Goal: Task Accomplishment & Management: Use online tool/utility

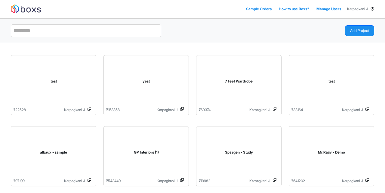
click at [368, 37] on div "Add Project" at bounding box center [286, 30] width 186 height 20
click at [358, 31] on button "Add Project" at bounding box center [359, 30] width 29 height 11
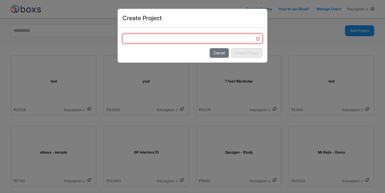
click at [222, 42] on input "text" at bounding box center [193, 39] width 140 height 10
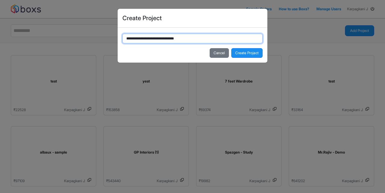
type input "**********"
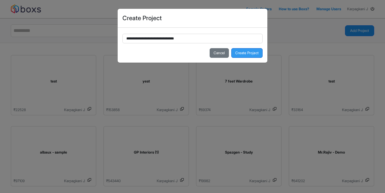
click at [242, 50] on button "Create Project" at bounding box center [247, 53] width 31 height 10
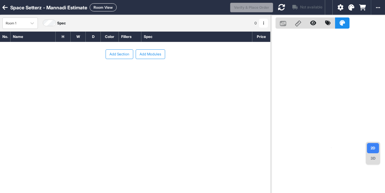
click at [111, 56] on button "Add Section" at bounding box center [120, 54] width 28 height 10
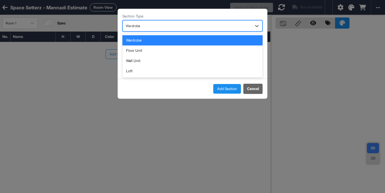
click at [157, 27] on div at bounding box center [187, 26] width 123 height 7
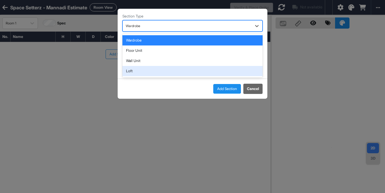
click at [136, 69] on div "Loft" at bounding box center [193, 71] width 140 height 10
type input "****"
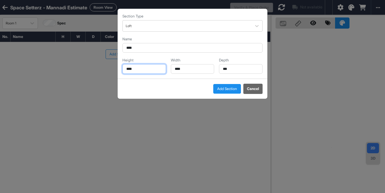
click at [137, 72] on input "****" at bounding box center [145, 69] width 44 height 10
type input "***"
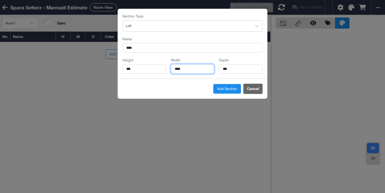
click at [175, 69] on input "****" at bounding box center [193, 69] width 44 height 10
type input "****"
click at [234, 90] on button "Add Section" at bounding box center [228, 89] width 28 height 10
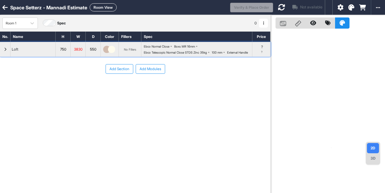
click at [0, 52] on div "button" at bounding box center [5, 49] width 11 height 14
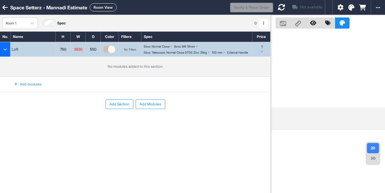
click at [36, 89] on div "Add modules" at bounding box center [24, 84] width 34 height 10
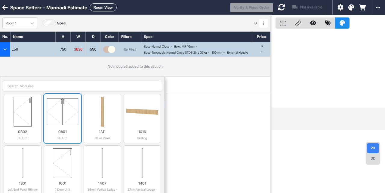
click at [62, 133] on div "0801 2D Loft" at bounding box center [63, 134] width 32 height 14
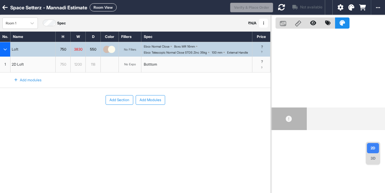
click at [31, 85] on div "Add modules" at bounding box center [24, 80] width 34 height 10
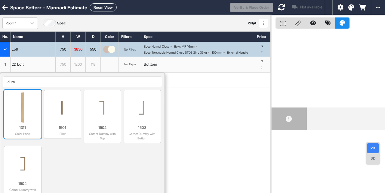
type input "dum"
click at [28, 117] on img at bounding box center [23, 107] width 32 height 30
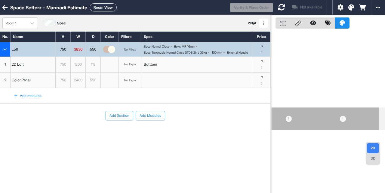
click at [38, 99] on div "Add modules" at bounding box center [24, 96] width 34 height 10
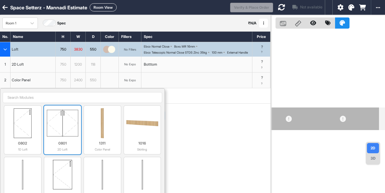
click at [55, 125] on img at bounding box center [63, 123] width 32 height 30
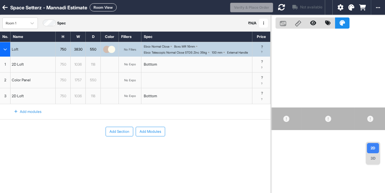
click at [25, 115] on div "Add modules" at bounding box center [24, 112] width 34 height 10
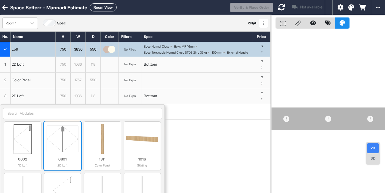
click at [62, 148] on img at bounding box center [63, 139] width 32 height 30
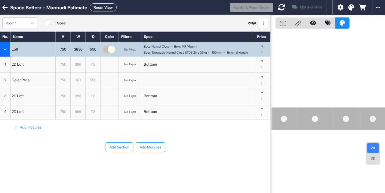
click at [80, 84] on div "1171" at bounding box center [78, 80] width 15 height 8
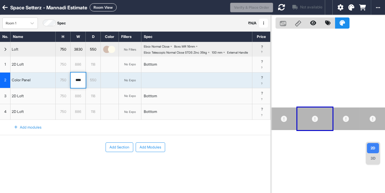
click at [80, 86] on input "****" at bounding box center [78, 81] width 15 height 16
type input "***"
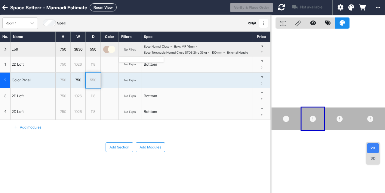
click at [129, 51] on div "No Fillers" at bounding box center [130, 50] width 12 height 4
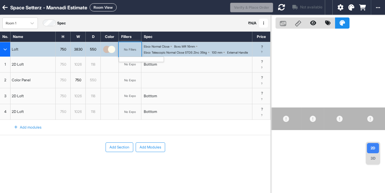
click at [129, 51] on div "No Fillers" at bounding box center [130, 50] width 12 height 4
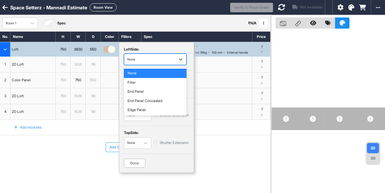
click at [160, 61] on div "button" at bounding box center [149, 59] width 45 height 5
click at [148, 86] on div "Filler" at bounding box center [155, 82] width 63 height 9
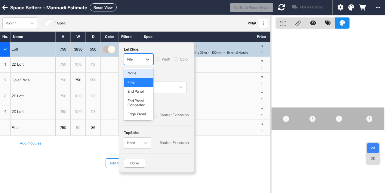
click at [141, 58] on div "Filler" at bounding box center [133, 59] width 18 height 9
click at [134, 75] on div "None" at bounding box center [139, 73] width 30 height 9
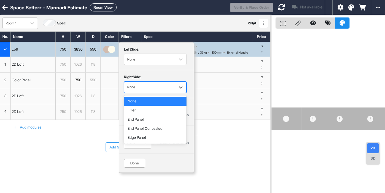
click at [147, 86] on div "button" at bounding box center [149, 87] width 45 height 5
click at [143, 112] on div "Filler" at bounding box center [155, 110] width 63 height 9
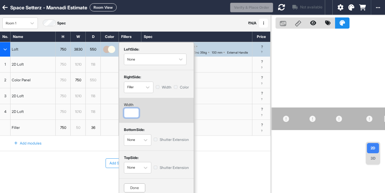
click at [132, 108] on input "number" at bounding box center [131, 113] width 15 height 10
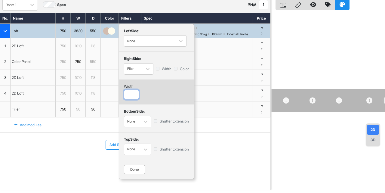
type input "***"
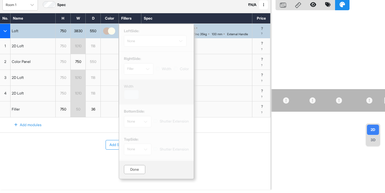
click at [135, 165] on div "Done" at bounding box center [134, 169] width 21 height 9
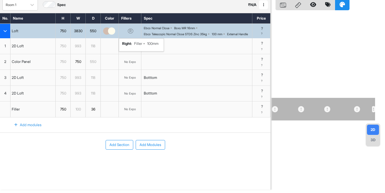
scroll to position [0, 0]
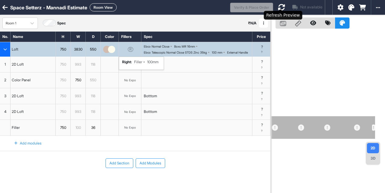
click at [284, 7] on icon at bounding box center [281, 7] width 7 height 7
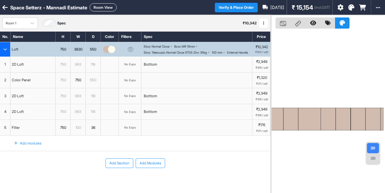
click at [74, 116] on div "993" at bounding box center [78, 112] width 15 height 8
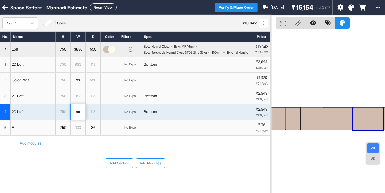
click at [74, 117] on input "***" at bounding box center [78, 112] width 15 height 16
type input "***"
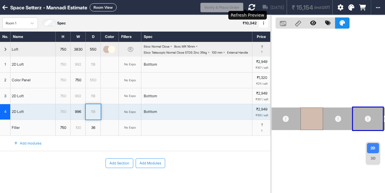
click at [248, 10] on icon at bounding box center [251, 7] width 7 height 7
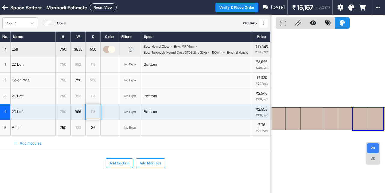
click at [120, 166] on button "Add Section" at bounding box center [120, 163] width 28 height 10
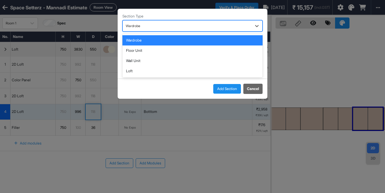
click at [146, 27] on div at bounding box center [187, 26] width 123 height 7
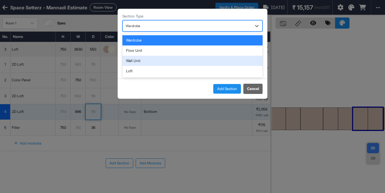
click at [138, 61] on div "Wall Unit" at bounding box center [193, 61] width 140 height 10
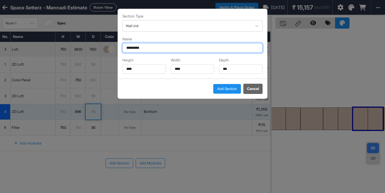
click at [142, 48] on input "*********" at bounding box center [193, 48] width 140 height 10
type input "**********"
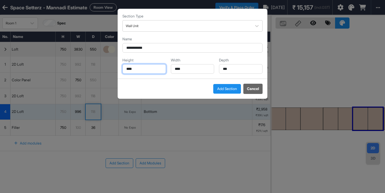
click at [139, 66] on input "****" at bounding box center [145, 69] width 44 height 10
type input "***"
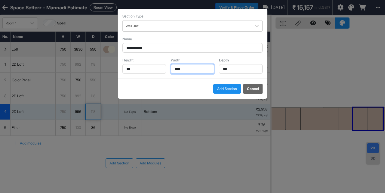
click at [182, 66] on input "****" at bounding box center [193, 69] width 44 height 10
click at [182, 66] on input "*" at bounding box center [193, 69] width 44 height 10
type input "****"
click at [235, 63] on div "Depth ***" at bounding box center [241, 66] width 44 height 16
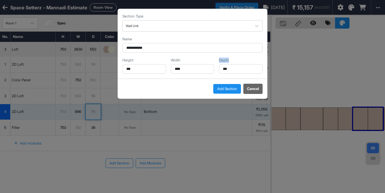
drag, startPoint x: 235, startPoint y: 63, endPoint x: 233, endPoint y: 67, distance: 3.9
click at [233, 67] on div "Depth ***" at bounding box center [241, 66] width 44 height 16
click at [233, 67] on input "***" at bounding box center [241, 69] width 44 height 10
click at [233, 67] on input "*" at bounding box center [241, 69] width 44 height 10
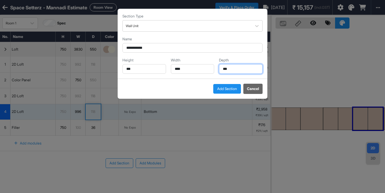
type input "***"
click at [231, 91] on button "Add Section" at bounding box center [228, 89] width 28 height 10
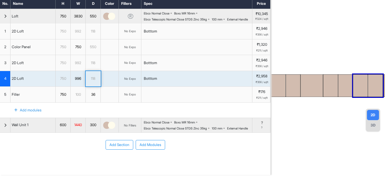
scroll to position [45, 0]
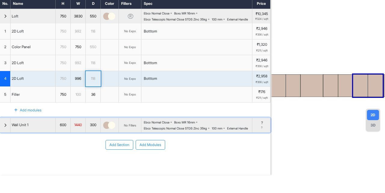
click at [7, 120] on div "button" at bounding box center [5, 125] width 11 height 14
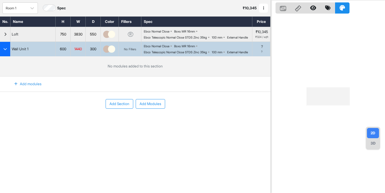
scroll to position [15, 0]
click at [27, 89] on div "Add modules" at bounding box center [24, 84] width 34 height 10
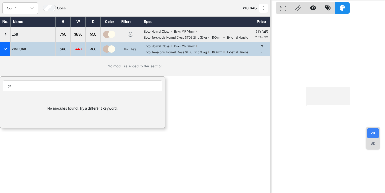
type input "g"
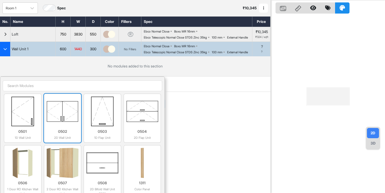
click at [67, 125] on img at bounding box center [63, 111] width 32 height 30
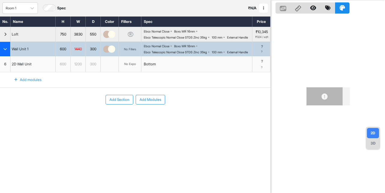
click at [29, 85] on div "Add modules" at bounding box center [24, 80] width 34 height 10
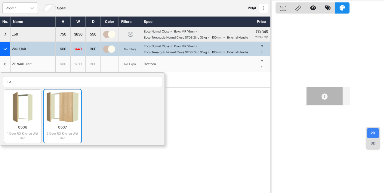
type input "ro"
click at [64, 122] on img at bounding box center [63, 107] width 32 height 30
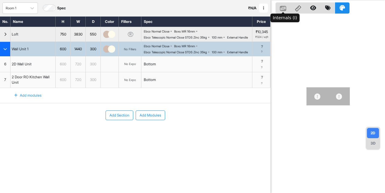
click at [285, 8] on icon at bounding box center [283, 8] width 6 height 5
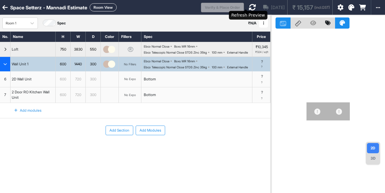
click at [249, 6] on icon at bounding box center [252, 7] width 7 height 7
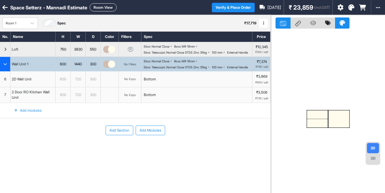
click at [114, 135] on button "Add Section" at bounding box center [120, 131] width 28 height 10
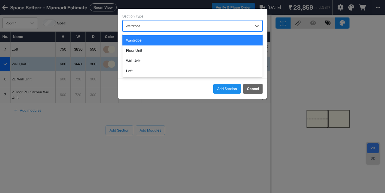
click at [146, 27] on div at bounding box center [187, 26] width 123 height 7
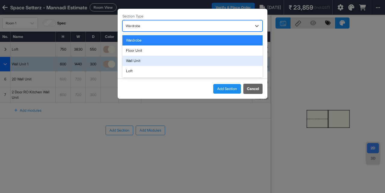
click at [139, 60] on div "Wall Unit" at bounding box center [193, 61] width 140 height 10
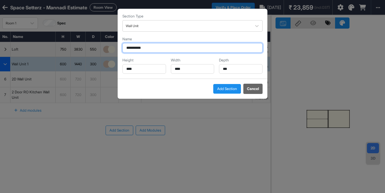
click at [151, 49] on input "*********" at bounding box center [193, 48] width 140 height 10
type input "**********"
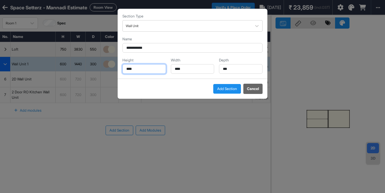
click at [129, 73] on input "****" at bounding box center [145, 69] width 44 height 10
type input "***"
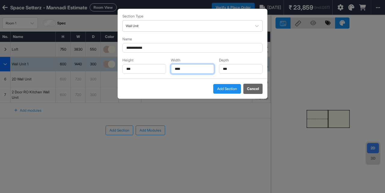
click at [197, 68] on input "****" at bounding box center [193, 69] width 44 height 10
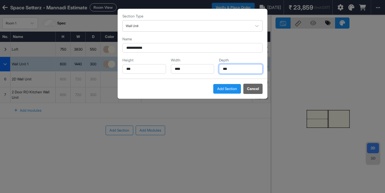
click at [233, 68] on input "***" at bounding box center [241, 69] width 44 height 10
click at [233, 68] on input "*" at bounding box center [241, 69] width 44 height 10
type input "***"
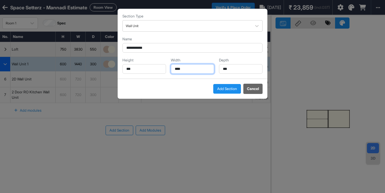
click at [184, 70] on input "****" at bounding box center [193, 69] width 44 height 10
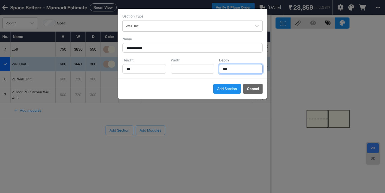
click at [235, 73] on input "***" at bounding box center [241, 69] width 44 height 10
click at [235, 73] on input "*" at bounding box center [241, 69] width 44 height 10
type input "***"
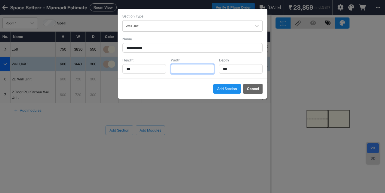
click at [192, 73] on input "text" at bounding box center [193, 69] width 44 height 10
type input "***"
click at [228, 89] on button "Add Section" at bounding box center [228, 89] width 28 height 10
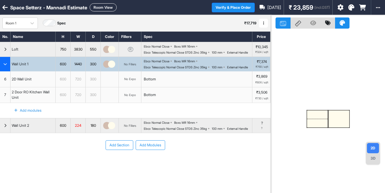
click at [114, 150] on button "Add Section" at bounding box center [120, 145] width 28 height 10
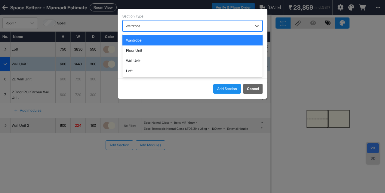
drag, startPoint x: 142, startPoint y: 25, endPoint x: 138, endPoint y: 55, distance: 30.6
click at [138, 32] on div "4 results available. Use Up and Down to choose options, press Enter to select t…" at bounding box center [193, 25] width 140 height 11
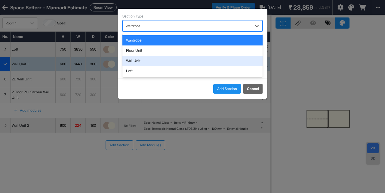
click at [137, 62] on div "Wall Unit" at bounding box center [193, 61] width 140 height 10
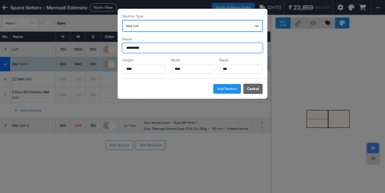
click at [157, 46] on input "*********" at bounding box center [193, 48] width 140 height 10
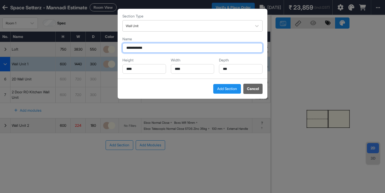
type input "**********"
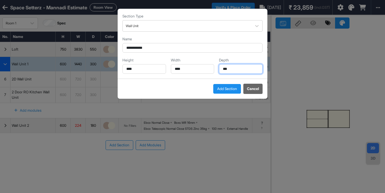
click at [247, 70] on input "***" at bounding box center [241, 69] width 44 height 10
type input "***"
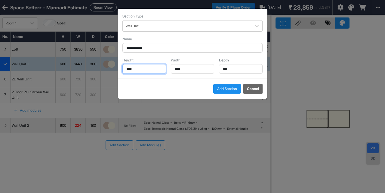
click at [144, 64] on input "****" at bounding box center [145, 69] width 44 height 10
type input "***"
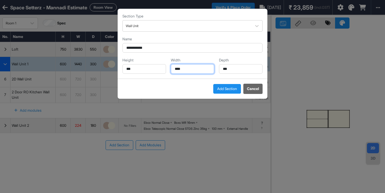
click at [180, 70] on input "****" at bounding box center [193, 69] width 44 height 10
type input "****"
click at [229, 89] on button "Add Section" at bounding box center [228, 89] width 28 height 10
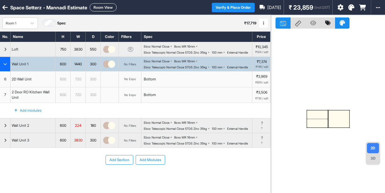
scroll to position [39, 0]
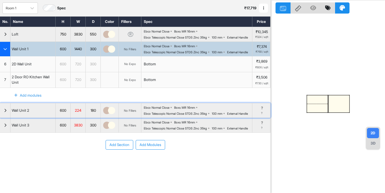
click at [3, 103] on div "button" at bounding box center [5, 110] width 11 height 14
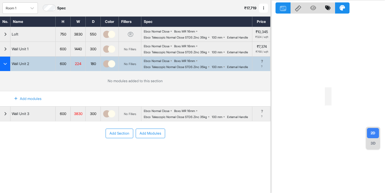
scroll to position [28, 0]
click at [25, 103] on div "Add modules" at bounding box center [24, 99] width 34 height 10
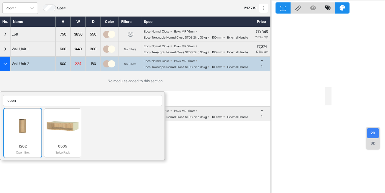
type input "open"
click at [30, 134] on img at bounding box center [23, 126] width 32 height 30
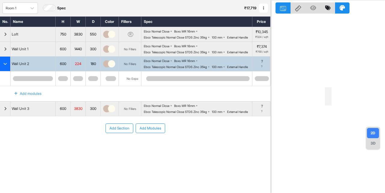
scroll to position [23, 0]
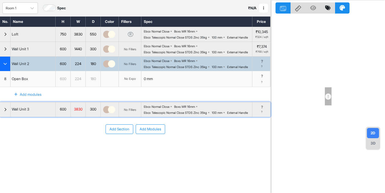
click at [1, 117] on div "button" at bounding box center [5, 109] width 11 height 14
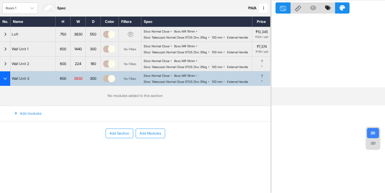
click at [17, 121] on div "Add modules" at bounding box center [28, 113] width 56 height 15
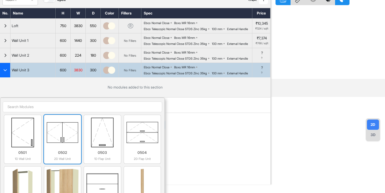
click at [75, 148] on img at bounding box center [63, 132] width 32 height 30
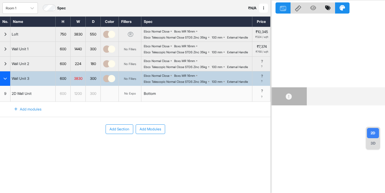
click at [33, 114] on div "Add modules" at bounding box center [24, 109] width 34 height 10
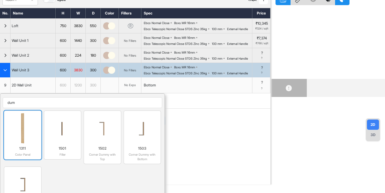
type input "dum"
click at [28, 143] on img at bounding box center [23, 128] width 32 height 30
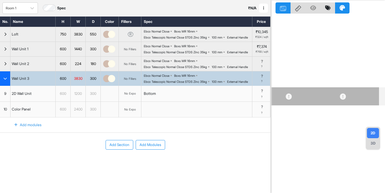
click at [32, 130] on div "Add modules" at bounding box center [24, 125] width 34 height 10
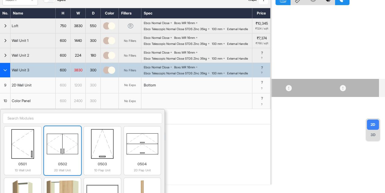
click at [60, 159] on img at bounding box center [63, 144] width 32 height 30
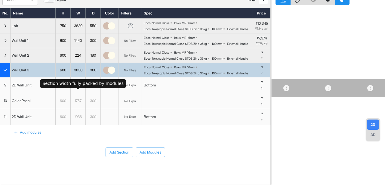
click at [75, 73] on div "3830" at bounding box center [78, 70] width 15 height 7
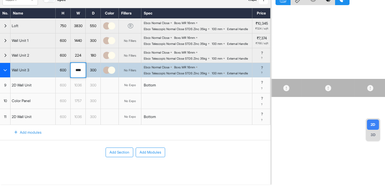
click at [75, 77] on input "****" at bounding box center [78, 70] width 15 height 14
type input "****"
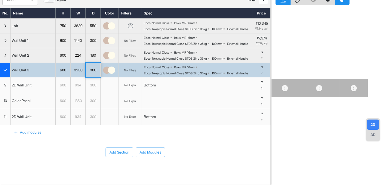
click at [81, 105] on div "1360" at bounding box center [78, 101] width 15 height 8
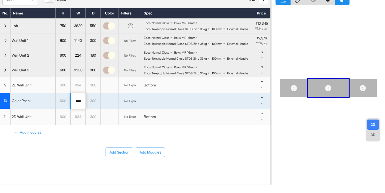
click at [81, 109] on input "****" at bounding box center [78, 101] width 15 height 16
type input "***"
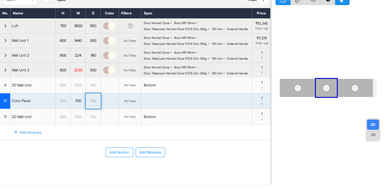
click at [23, 138] on div "Add modules" at bounding box center [24, 132] width 34 height 10
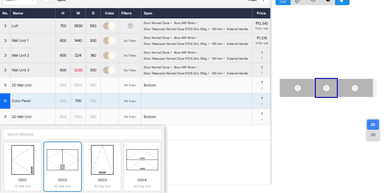
click at [61, 175] on img at bounding box center [63, 160] width 32 height 30
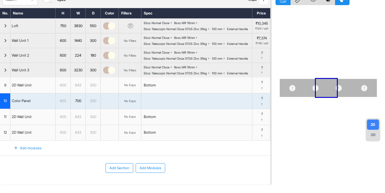
click at [80, 136] on div "843" at bounding box center [78, 133] width 15 height 8
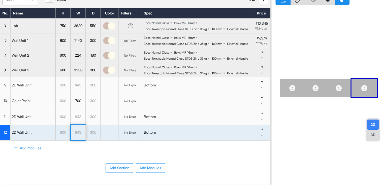
click at [80, 136] on div "843" at bounding box center [78, 133] width 15 height 8
type input "***"
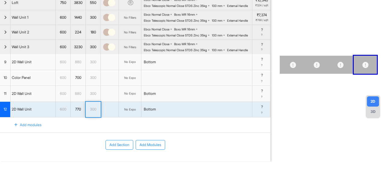
scroll to position [70, 0]
click at [117, 145] on button "Add Section" at bounding box center [120, 145] width 28 height 10
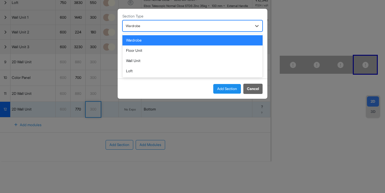
click at [139, 29] on div at bounding box center [187, 26] width 123 height 7
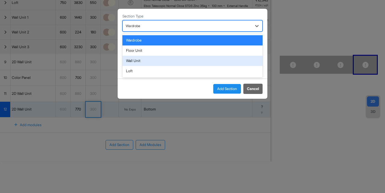
click at [145, 58] on div "Wall Unit" at bounding box center [193, 61] width 140 height 10
type input "*********"
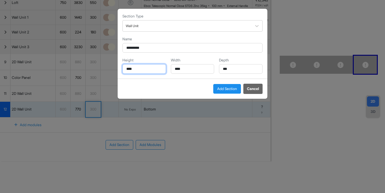
click at [138, 73] on input "****" at bounding box center [145, 69] width 44 height 10
type input "****"
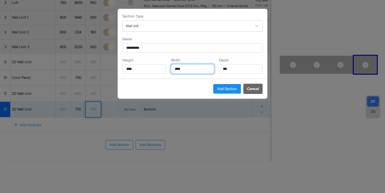
click at [176, 70] on input "****" at bounding box center [193, 69] width 44 height 10
type input "***"
click at [222, 86] on button "Add Section" at bounding box center [228, 89] width 28 height 10
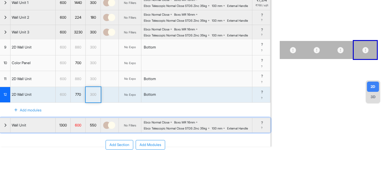
click at [5, 133] on div "button" at bounding box center [5, 125] width 11 height 14
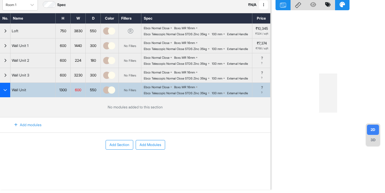
click at [17, 120] on div "Add modules" at bounding box center [24, 125] width 34 height 10
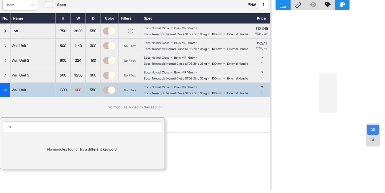
type input "r"
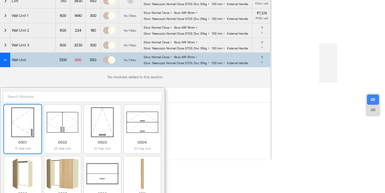
click at [29, 137] on img at bounding box center [23, 122] width 32 height 30
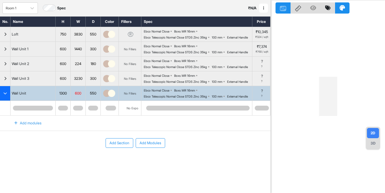
scroll to position [44, 0]
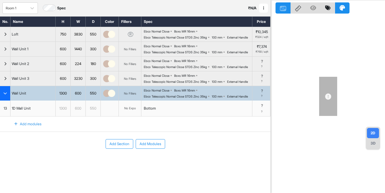
click at [62, 90] on div "1300" at bounding box center [63, 93] width 15 height 7
click at [62, 90] on input "****" at bounding box center [63, 93] width 15 height 14
type input "***"
click at [63, 138] on div "Add Section Add Modules" at bounding box center [135, 162] width 271 height 60
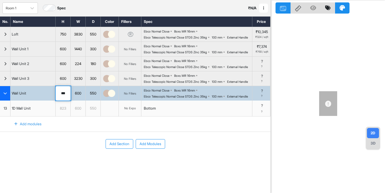
click at [121, 144] on button "Add Section" at bounding box center [120, 144] width 28 height 10
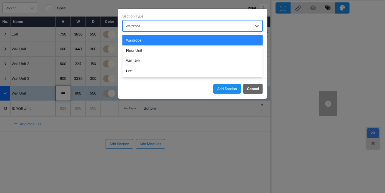
click at [138, 27] on div at bounding box center [187, 26] width 123 height 7
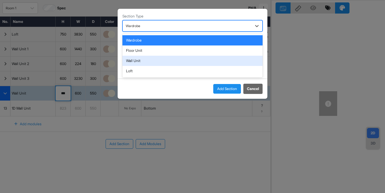
click at [136, 60] on div "Wall Unit" at bounding box center [193, 61] width 140 height 10
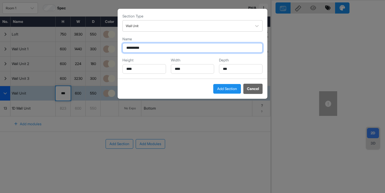
click at [161, 48] on input "*********" at bounding box center [193, 48] width 140 height 10
type input "**********"
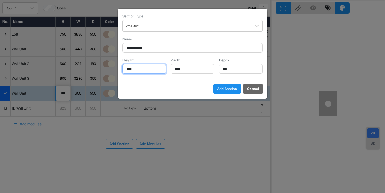
click at [140, 69] on input "****" at bounding box center [145, 69] width 44 height 10
type input "***"
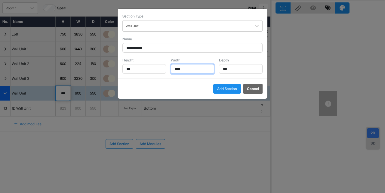
click at [200, 72] on input "****" at bounding box center [193, 69] width 44 height 10
type input "*"
type input "***"
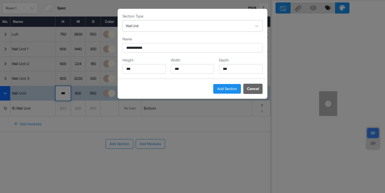
click at [224, 89] on button "Add Section" at bounding box center [228, 89] width 28 height 10
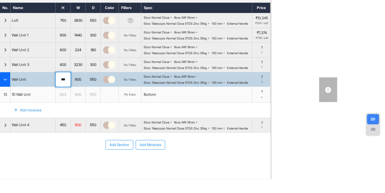
click at [7, 87] on div "button" at bounding box center [5, 79] width 11 height 14
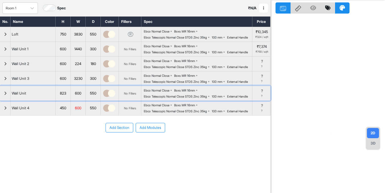
scroll to position [34, 0]
click at [7, 101] on div "button" at bounding box center [5, 93] width 11 height 14
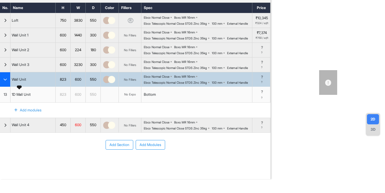
click at [21, 83] on div "Wall Unit" at bounding box center [19, 79] width 17 height 7
click at [21, 87] on input "*********" at bounding box center [33, 79] width 45 height 14
click at [0, 72] on button "**** 823 600 550 No Fillers Ebco Normal Close Boxs MR 16mm Ebco Telescopic Norm…" at bounding box center [135, 79] width 271 height 15
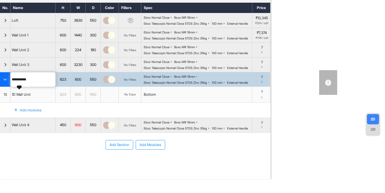
click at [0, 72] on button "********* 823 600 550 No Fillers Ebco Normal Close Boxs MR 16mm Ebco Telescopic…" at bounding box center [135, 79] width 271 height 15
type input "**********"
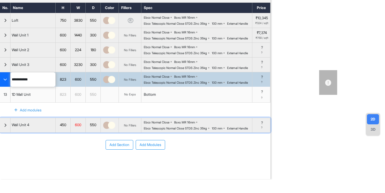
click at [34, 133] on div "Wall Unit 4" at bounding box center [33, 125] width 45 height 14
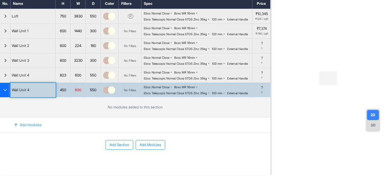
click at [34, 133] on div "Add modules" at bounding box center [28, 124] width 56 height 15
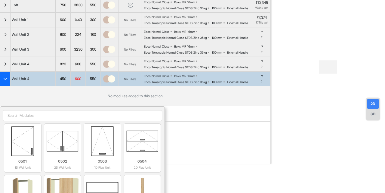
click at [39, 86] on div "Wall Unit 4" at bounding box center [33, 79] width 45 height 14
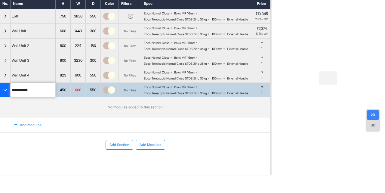
click at [39, 97] on input "**********" at bounding box center [33, 90] width 45 height 14
type input "**********"
drag, startPoint x: 63, startPoint y: 133, endPoint x: 4, endPoint y: 119, distance: 60.7
click at [4, 119] on div "**********" at bounding box center [135, 108] width 271 height 50
click at [4, 97] on div "button" at bounding box center [5, 90] width 11 height 14
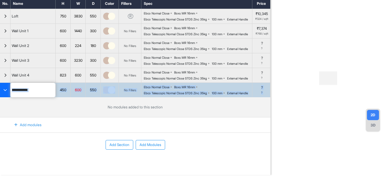
scroll to position [34, 0]
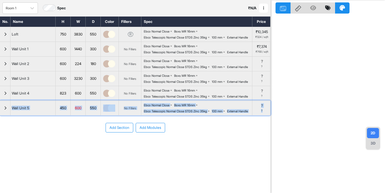
click at [0, 115] on div "button" at bounding box center [5, 108] width 11 height 14
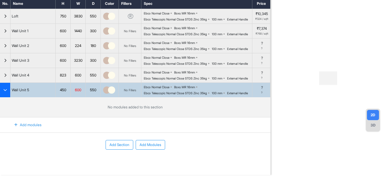
click at [21, 130] on div "Add modules" at bounding box center [24, 125] width 34 height 10
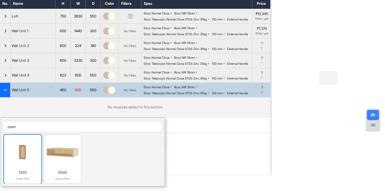
type input "open"
click at [27, 147] on img at bounding box center [23, 152] width 32 height 30
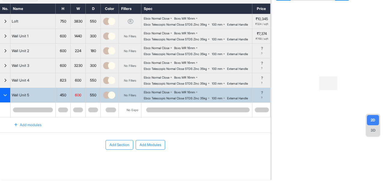
scroll to position [0, 0]
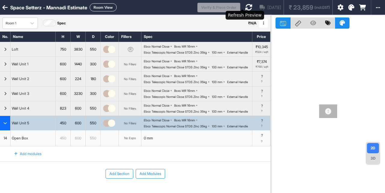
click at [245, 6] on icon at bounding box center [248, 7] width 7 height 7
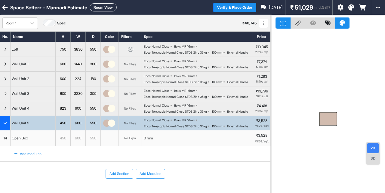
scroll to position [20, 0]
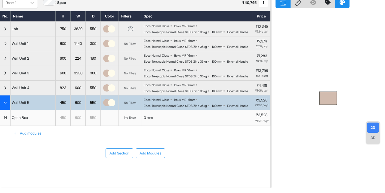
click at [24, 139] on div "Add modules" at bounding box center [24, 133] width 34 height 10
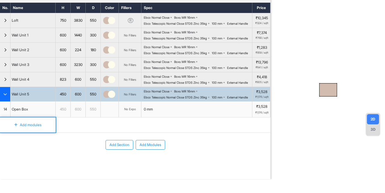
click at [123, 149] on button "Add Section" at bounding box center [120, 145] width 28 height 10
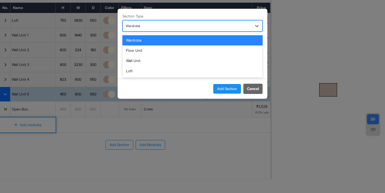
drag, startPoint x: 147, startPoint y: 26, endPoint x: 137, endPoint y: 56, distance: 31.8
click at [137, 32] on div "4 results available. Use Up and Down to choose options, press Enter to select t…" at bounding box center [193, 25] width 140 height 11
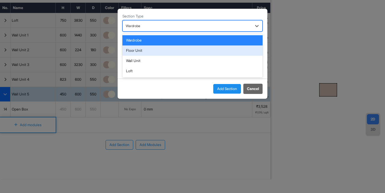
click at [138, 52] on div "Floor Unit" at bounding box center [193, 50] width 140 height 10
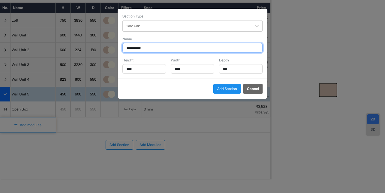
click at [158, 46] on input "**********" at bounding box center [193, 48] width 140 height 10
type input "**********"
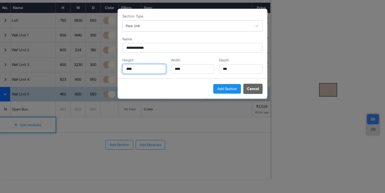
click at [136, 72] on input "****" at bounding box center [145, 69] width 44 height 10
type input "***"
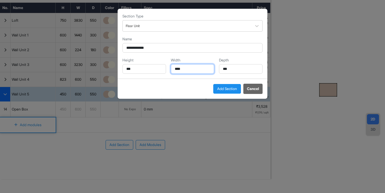
click at [179, 69] on input "****" at bounding box center [193, 69] width 44 height 10
click at [179, 69] on input "*" at bounding box center [193, 69] width 44 height 10
type input "****"
click at [220, 89] on button "Add Section" at bounding box center [228, 89] width 28 height 10
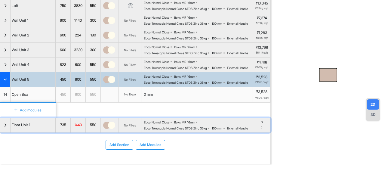
click at [0, 133] on div "button" at bounding box center [5, 125] width 11 height 14
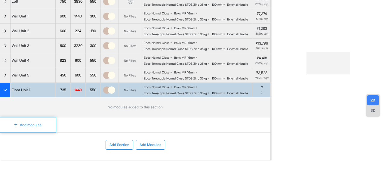
click at [28, 130] on div "Add modules" at bounding box center [24, 125] width 34 height 10
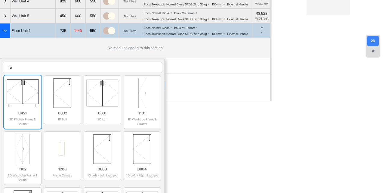
scroll to position [109, 0]
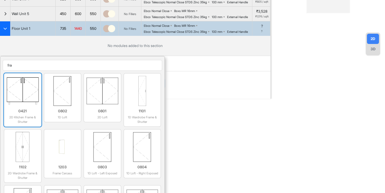
type input "fra"
click at [29, 106] on img at bounding box center [23, 91] width 32 height 30
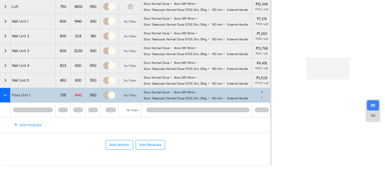
scroll to position [86, 0]
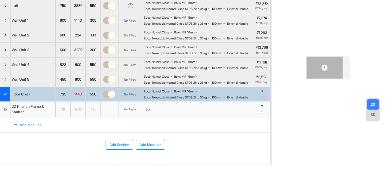
click at [27, 123] on div "Add modules" at bounding box center [24, 125] width 34 height 10
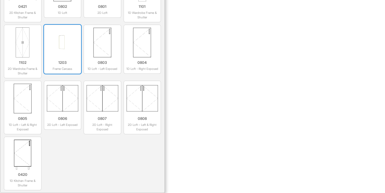
scroll to position [251, 0]
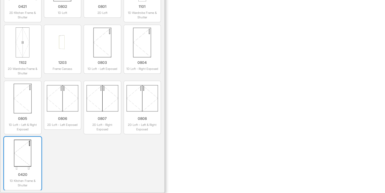
type input "frame"
click at [22, 163] on img at bounding box center [23, 154] width 32 height 30
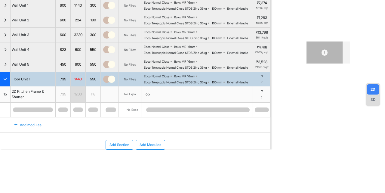
scroll to position [101, 0]
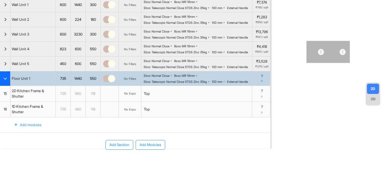
click at [123, 146] on button "Add Section" at bounding box center [120, 145] width 28 height 10
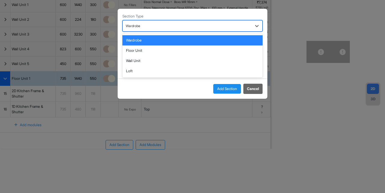
drag, startPoint x: 154, startPoint y: 30, endPoint x: 138, endPoint y: 58, distance: 31.9
click at [138, 32] on div "4 results available. Use Up and Down to choose options, press Enter to select t…" at bounding box center [193, 25] width 140 height 11
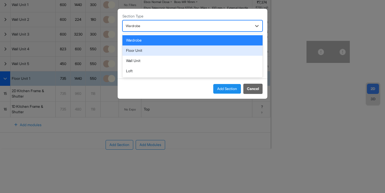
click at [141, 50] on div "Floor Unit" at bounding box center [193, 50] width 140 height 10
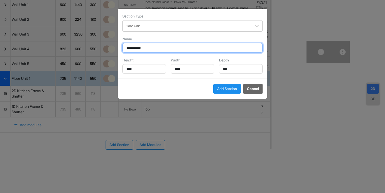
click at [158, 46] on input "**********" at bounding box center [193, 48] width 140 height 10
type input "**********"
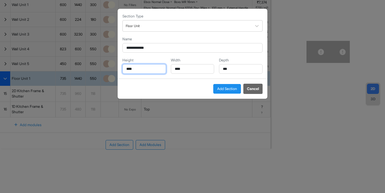
click at [136, 70] on input "****" at bounding box center [145, 69] width 44 height 10
type input "***"
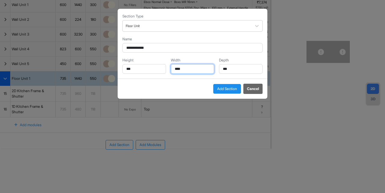
click at [189, 65] on input "****" at bounding box center [193, 69] width 44 height 10
type input "****"
click at [234, 91] on button "Add Section" at bounding box center [228, 89] width 28 height 10
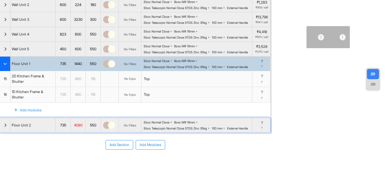
click at [6, 127] on icon "button" at bounding box center [5, 125] width 3 height 4
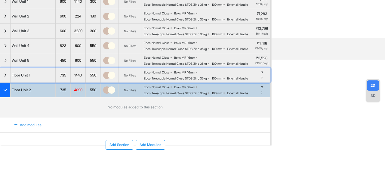
click at [4, 78] on div "button" at bounding box center [5, 75] width 11 height 14
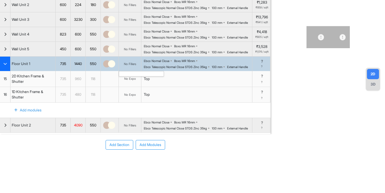
click at [135, 66] on div "No Fillers" at bounding box center [130, 64] width 12 height 4
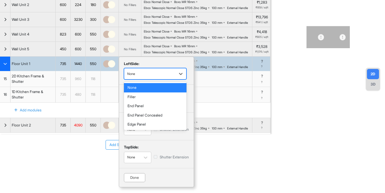
click at [154, 78] on div "None" at bounding box center [149, 74] width 45 height 8
click at [141, 101] on div "Filler" at bounding box center [155, 96] width 63 height 9
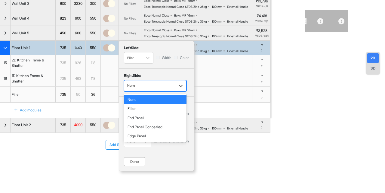
drag, startPoint x: 142, startPoint y: 106, endPoint x: 136, endPoint y: 131, distance: 25.4
click at [136, 92] on div "5 results available. Use Up and Down to choose options, press Enter to select t…" at bounding box center [155, 85] width 63 height 11
click at [136, 113] on div "Filler" at bounding box center [155, 108] width 63 height 9
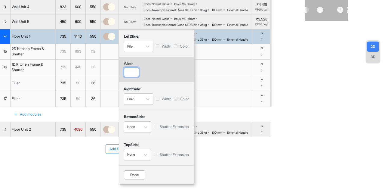
click at [128, 77] on input "number" at bounding box center [131, 72] width 15 height 10
type input "***"
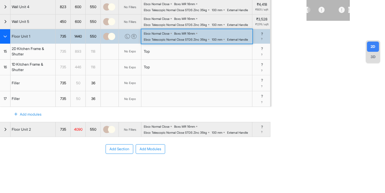
click at [227, 41] on div "External Handle" at bounding box center [237, 40] width 21 height 4
click at [138, 44] on div "L R left : Filler right : Filler" at bounding box center [130, 36] width 23 height 14
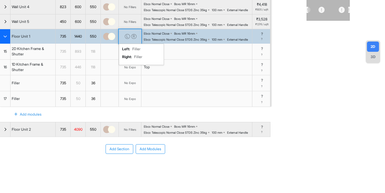
click at [138, 44] on div "L R left : Filler right : Filler" at bounding box center [130, 36] width 23 height 14
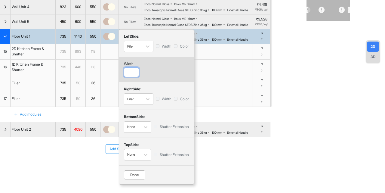
click at [128, 77] on input "*" at bounding box center [131, 72] width 15 height 10
type input "***"
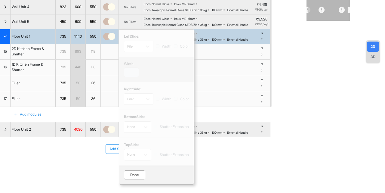
click at [157, 134] on div "left Side: Filler Width Color width *** right Side: Filler Width Color bottom S…" at bounding box center [156, 106] width 75 height 155
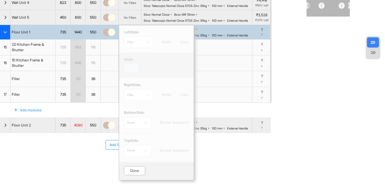
scroll to position [128, 0]
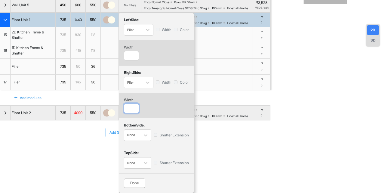
click at [128, 113] on input "number" at bounding box center [131, 109] width 15 height 10
type input "***"
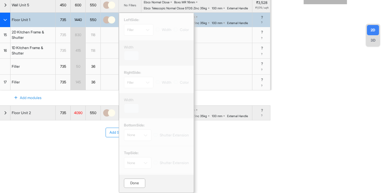
click at [128, 184] on div "Done" at bounding box center [134, 183] width 21 height 9
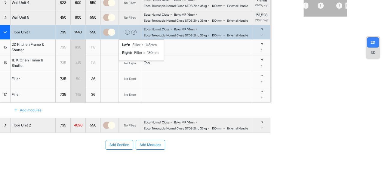
scroll to position [137, 0]
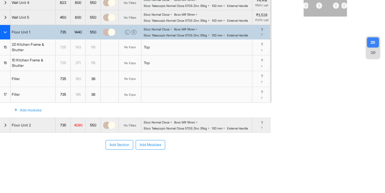
click at [78, 71] on div "371" at bounding box center [78, 63] width 15 height 16
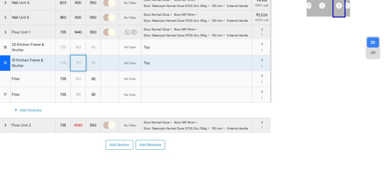
click at [78, 71] on div "371" at bounding box center [78, 63] width 15 height 16
type input "***"
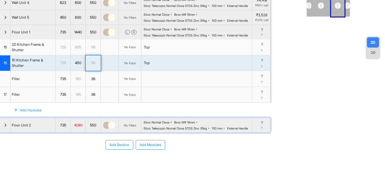
click at [0, 133] on div "button" at bounding box center [5, 125] width 11 height 14
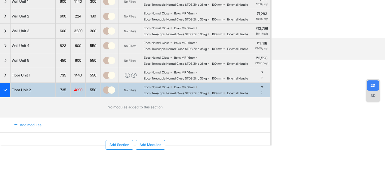
click at [32, 127] on div "Add modules" at bounding box center [24, 125] width 34 height 10
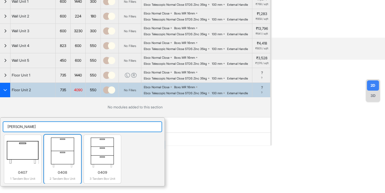
type input "tande"
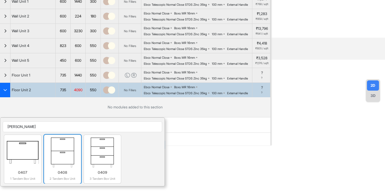
click at [59, 158] on img at bounding box center [63, 152] width 32 height 30
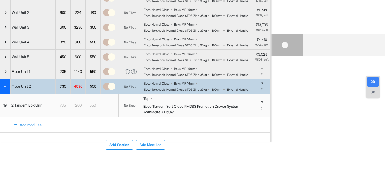
click at [2, 110] on div "19" at bounding box center [5, 105] width 10 height 23
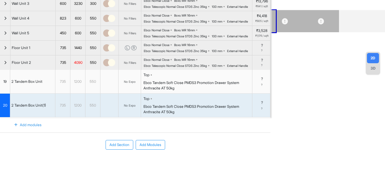
click at [34, 130] on div "Add modules" at bounding box center [24, 125] width 34 height 10
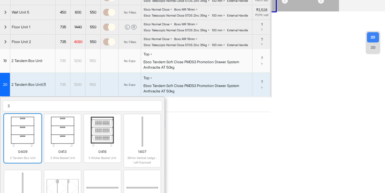
scroll to position [138, 0]
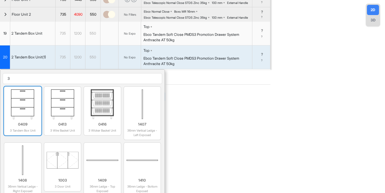
type input "3"
click at [35, 119] on img at bounding box center [23, 104] width 32 height 30
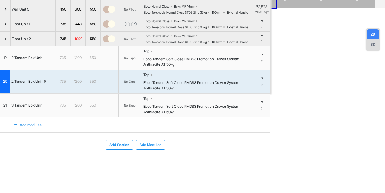
click at [0, 93] on div "20" at bounding box center [5, 81] width 10 height 23
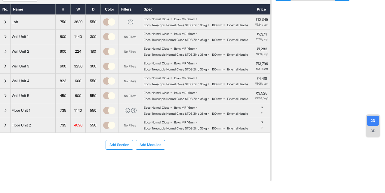
click at [3, 133] on div "Loft 750 3830 550 R Ebco Normal Close Boxs MR 16mm Ebco Telescopic Normal Close…" at bounding box center [135, 73] width 271 height 118
click at [6, 126] on div "button" at bounding box center [5, 125] width 11 height 14
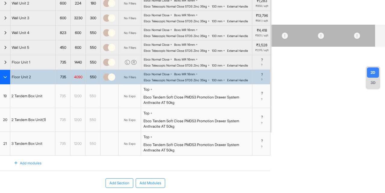
scroll to position [162, 0]
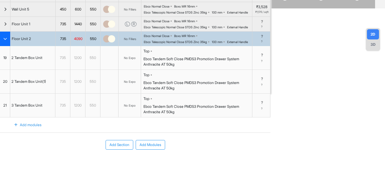
drag, startPoint x: 26, startPoint y: 131, endPoint x: 31, endPoint y: 124, distance: 8.2
click at [31, 124] on div "Add modules" at bounding box center [28, 124] width 56 height 15
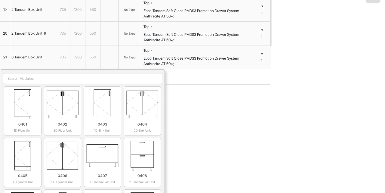
click at [31, 84] on input "search" at bounding box center [83, 78] width 160 height 11
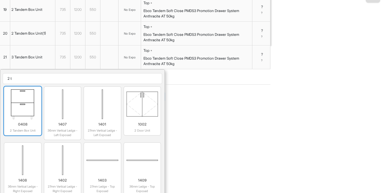
type input "2 t"
click at [17, 119] on img at bounding box center [23, 104] width 32 height 30
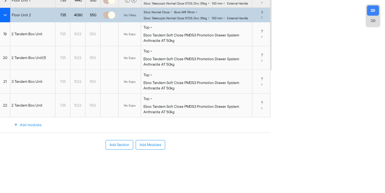
click at [25, 130] on div "Add modules" at bounding box center [24, 125] width 34 height 10
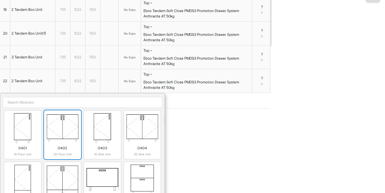
click at [58, 143] on img at bounding box center [63, 128] width 32 height 30
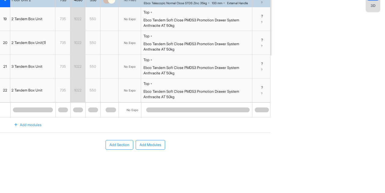
click at [27, 130] on div "Add modules" at bounding box center [24, 125] width 34 height 10
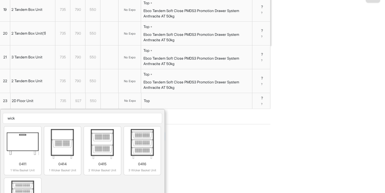
scroll to position [195, 0]
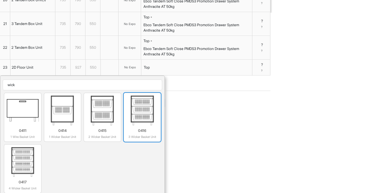
type input "wick"
click at [138, 126] on img at bounding box center [142, 110] width 32 height 30
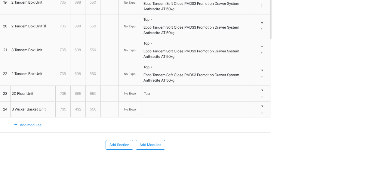
scroll to position [169, 0]
click at [77, 55] on div "698" at bounding box center [77, 51] width 15 height 8
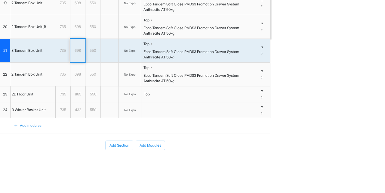
click at [77, 55] on div "698" at bounding box center [77, 51] width 15 height 8
click at [77, 62] on input "***" at bounding box center [77, 50] width 15 height 23
type input "***"
click at [77, 78] on div "698" at bounding box center [77, 74] width 15 height 8
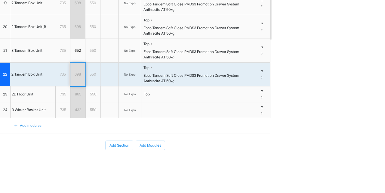
click at [77, 78] on div "698" at bounding box center [77, 74] width 15 height 8
click at [77, 86] on input "***" at bounding box center [77, 74] width 15 height 23
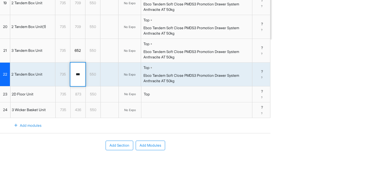
type input "***"
click at [77, 7] on div "709" at bounding box center [77, 3] width 15 height 8
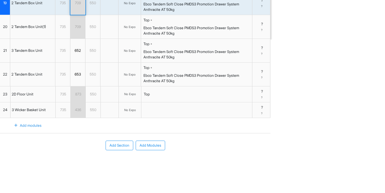
click at [77, 7] on div "709" at bounding box center [77, 3] width 15 height 8
click at [77, 15] on input "***" at bounding box center [77, 2] width 15 height 23
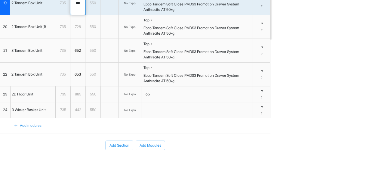
type input "***"
click at [78, 31] on div "728" at bounding box center [77, 27] width 15 height 8
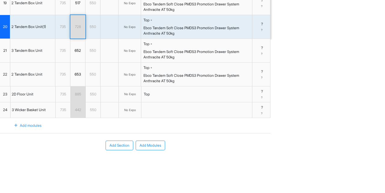
click at [78, 31] on div "728" at bounding box center [77, 27] width 15 height 8
click at [78, 39] on input "***" at bounding box center [77, 26] width 15 height 23
type input "***"
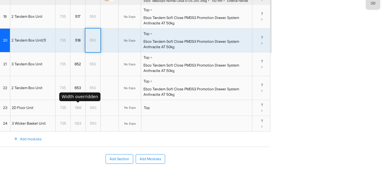
scroll to position [154, 0]
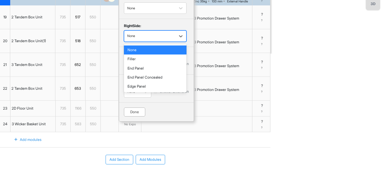
click at [151, 39] on div "button" at bounding box center [149, 35] width 45 height 5
click at [139, 64] on div "Filler" at bounding box center [155, 59] width 63 height 9
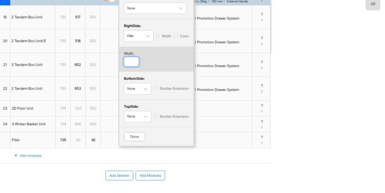
click at [132, 67] on input "*" at bounding box center [131, 62] width 15 height 10
type input "***"
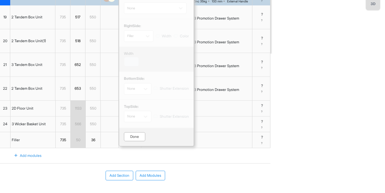
click at [136, 141] on div "Done" at bounding box center [134, 136] width 21 height 9
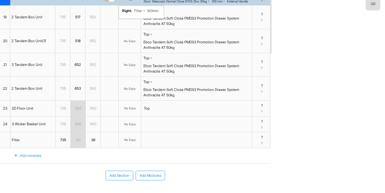
scroll to position [233, 0]
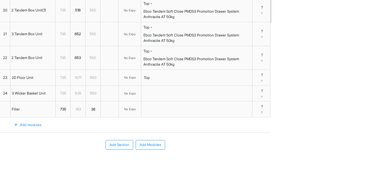
click at [83, 73] on div "1071" at bounding box center [78, 78] width 15 height 16
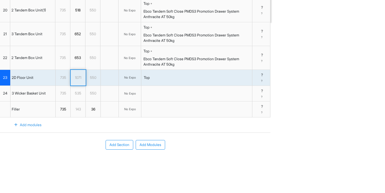
click at [81, 77] on div "1071" at bounding box center [78, 78] width 15 height 8
click at [81, 77] on input "****" at bounding box center [78, 78] width 15 height 16
type input "****"
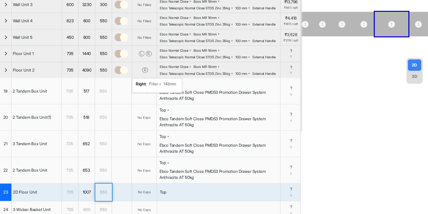
scroll to position [0, 0]
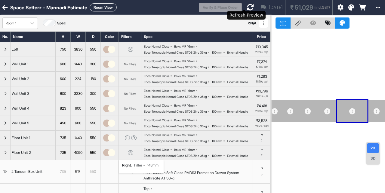
click at [247, 4] on icon at bounding box center [250, 7] width 7 height 7
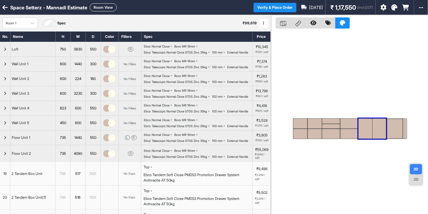
click at [113, 5] on button "Room View" at bounding box center [103, 7] width 27 height 8
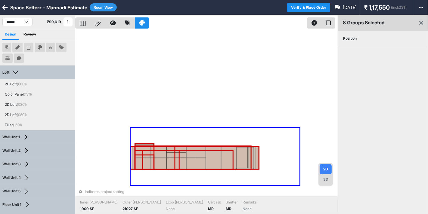
drag, startPoint x: 131, startPoint y: 128, endPoint x: 300, endPoint y: 186, distance: 179.1
click at [300, 186] on div "Indicates project setting Inner Lam 1909 SF Outer Lam 21027 SF Expo Lam None Ca…" at bounding box center [206, 122] width 263 height 214
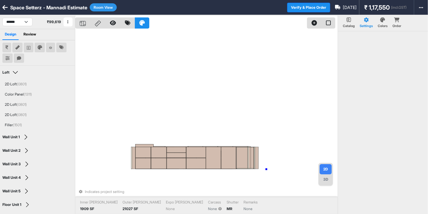
click at [267, 170] on div "Indicates project setting Inner Lam 1909 SF Outer Lam 21027 SF Expo Lam None Ca…" at bounding box center [206, 122] width 263 height 214
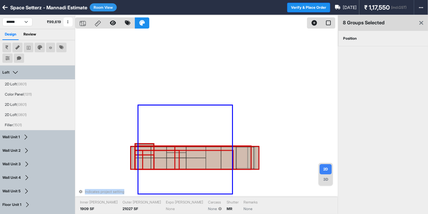
drag, startPoint x: 139, startPoint y: 106, endPoint x: 235, endPoint y: 196, distance: 132.1
click at [235, 193] on div "Indicates project setting Inner Lam 1909 SF Outer Lam 21027 SF Expo Lam None Ca…" at bounding box center [206, 122] width 263 height 214
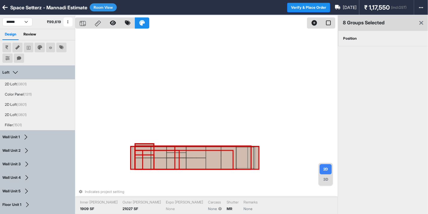
click at [346, 39] on div "Position" at bounding box center [349, 38] width 23 height 15
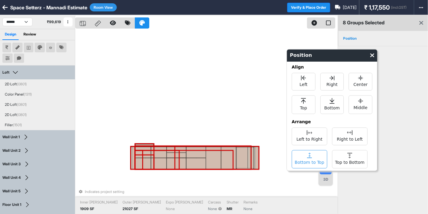
click at [310, 157] on icon at bounding box center [309, 155] width 5 height 5
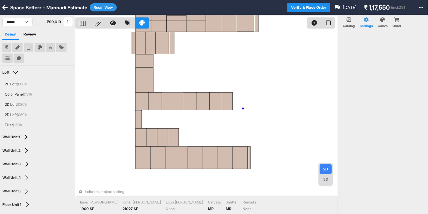
click at [243, 109] on div "Indicates project setting Inner Lam 1909 SF Outer Lam 21027 SF Expo Lam None Ca…" at bounding box center [206, 122] width 263 height 214
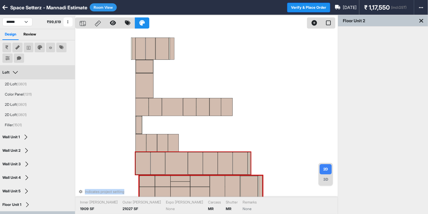
drag, startPoint x: 195, startPoint y: 42, endPoint x: 203, endPoint y: 190, distance: 147.8
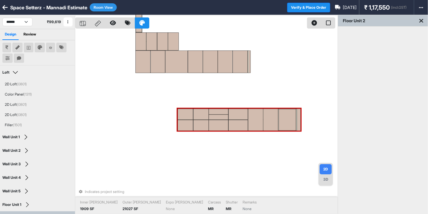
click at [248, 121] on div at bounding box center [239, 125] width 20 height 11
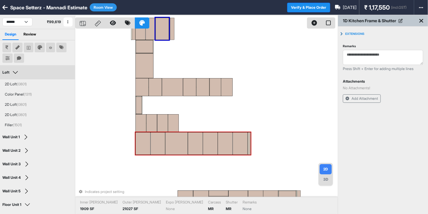
drag, startPoint x: 158, startPoint y: 37, endPoint x: 145, endPoint y: 155, distance: 118.2
drag, startPoint x: 165, startPoint y: 25, endPoint x: 142, endPoint y: 154, distance: 130.7
click at [142, 154] on div "2D 3D Indicates project setting Inner Lam 1909 SF Outer Lam 21027 SF Expo Lam N…" at bounding box center [206, 122] width 263 height 214
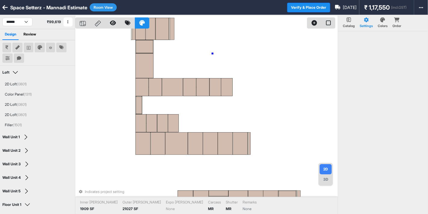
click at [213, 54] on div "Indicates project setting Inner Lam 1909 SF Outer Lam 21027 SF Expo Lam None Ca…" at bounding box center [206, 122] width 263 height 214
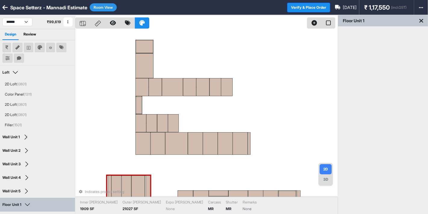
drag, startPoint x: 172, startPoint y: 38, endPoint x: 142, endPoint y: 203, distance: 167.6
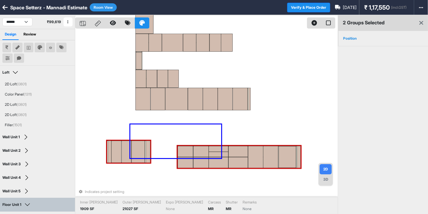
drag, startPoint x: 130, startPoint y: 125, endPoint x: 220, endPoint y: 157, distance: 95.0
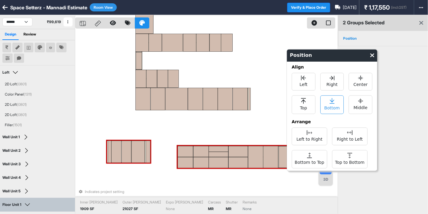
click at [334, 105] on span "Bottom" at bounding box center [332, 108] width 15 height 8
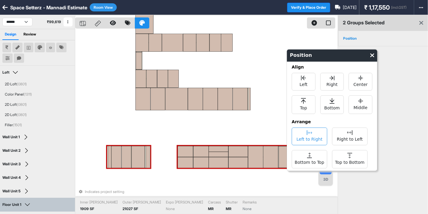
click at [306, 137] on span "Left to Right" at bounding box center [310, 139] width 26 height 8
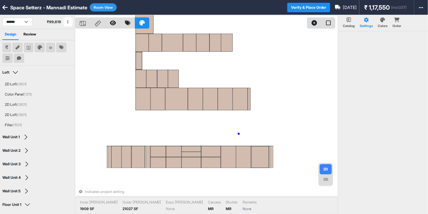
click at [239, 134] on div "Indicates project setting Inner Lam 1909 SF Outer Lam 21027 SF Expo Lam None Ca…" at bounding box center [206, 122] width 263 height 214
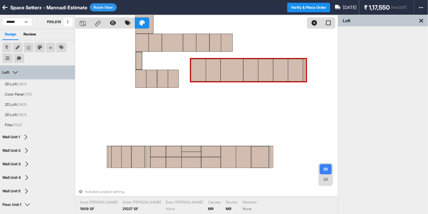
drag, startPoint x: 151, startPoint y: 108, endPoint x: 199, endPoint y: 76, distance: 57.0
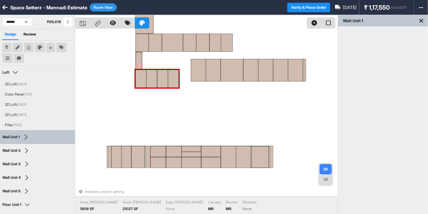
drag, startPoint x: 190, startPoint y: 78, endPoint x: 169, endPoint y: 77, distance: 21.4
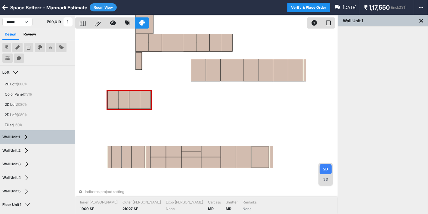
drag, startPoint x: 161, startPoint y: 70, endPoint x: 148, endPoint y: 96, distance: 29.0
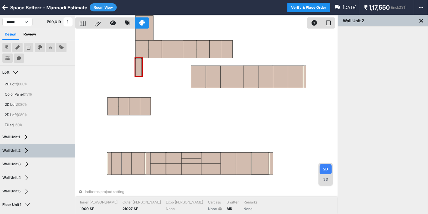
drag, startPoint x: 140, startPoint y: 67, endPoint x: 164, endPoint y: 91, distance: 33.4
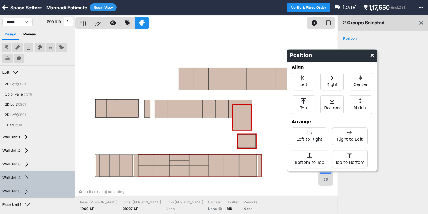
click at [251, 161] on div at bounding box center [248, 166] width 17 height 21
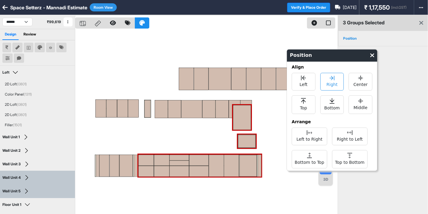
click at [332, 81] on span "Right" at bounding box center [332, 84] width 11 height 8
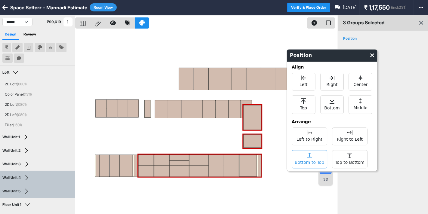
click at [311, 164] on span "Bottom to Top" at bounding box center [310, 162] width 30 height 8
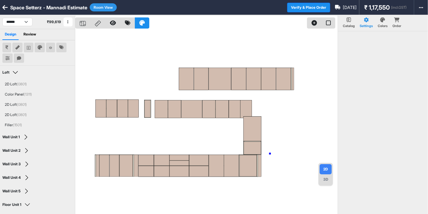
click at [270, 154] on div at bounding box center [206, 122] width 263 height 214
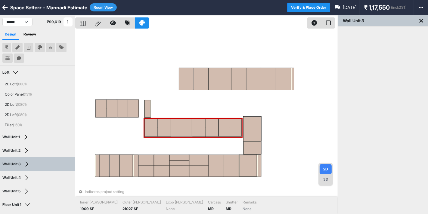
drag, startPoint x: 168, startPoint y: 113, endPoint x: 170, endPoint y: 128, distance: 15.5
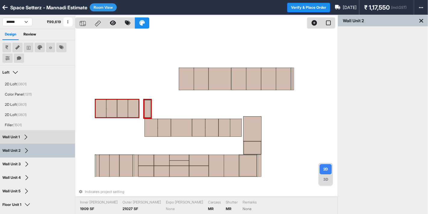
drag, startPoint x: 148, startPoint y: 111, endPoint x: 136, endPoint y: 123, distance: 17.2
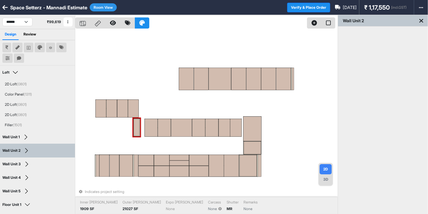
drag, startPoint x: 146, startPoint y: 104, endPoint x: 136, endPoint y: 119, distance: 17.6
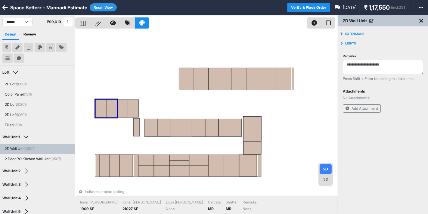
drag, startPoint x: 134, startPoint y: 119, endPoint x: 108, endPoint y: 113, distance: 26.2
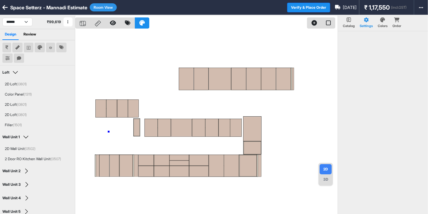
click at [109, 132] on div at bounding box center [206, 122] width 263 height 214
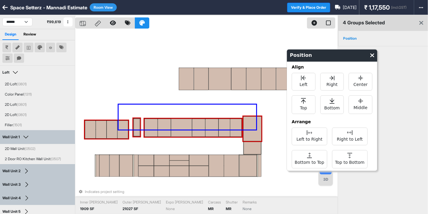
drag, startPoint x: 119, startPoint y: 105, endPoint x: 141, endPoint y: 121, distance: 27.3
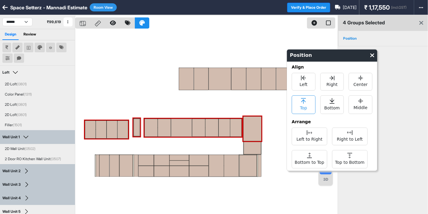
click at [312, 101] on div "Top" at bounding box center [304, 104] width 24 height 19
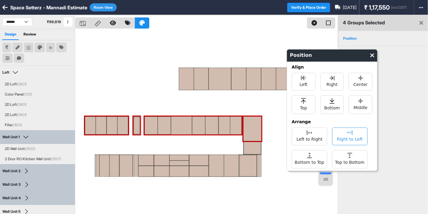
click at [350, 138] on span "Right to Left" at bounding box center [350, 139] width 26 height 8
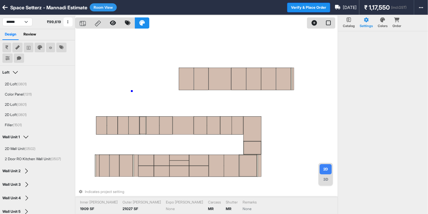
click at [132, 91] on div "Indicates project setting Inner [PERSON_NAME] 1909 SF Outer [PERSON_NAME] 21027…" at bounding box center [206, 122] width 263 height 214
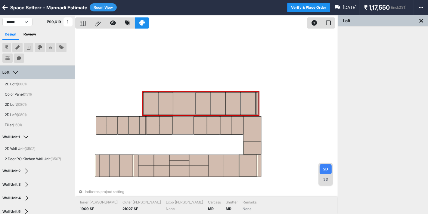
drag, startPoint x: 194, startPoint y: 83, endPoint x: 159, endPoint y: 108, distance: 43.0
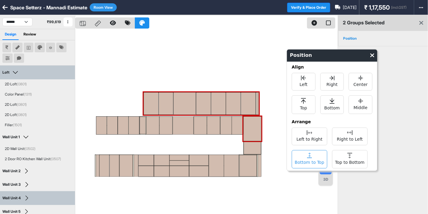
click at [316, 158] on div "Bottom to Top" at bounding box center [310, 159] width 36 height 18
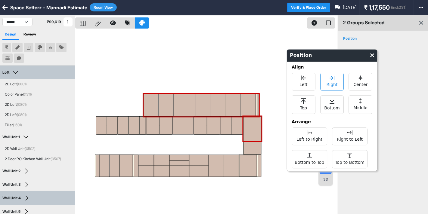
click at [326, 79] on div "Right" at bounding box center [332, 82] width 24 height 18
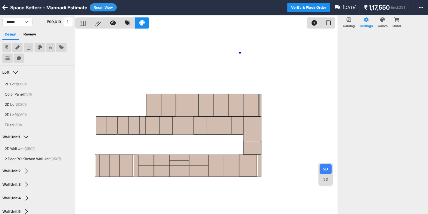
click at [240, 53] on div at bounding box center [206, 122] width 263 height 214
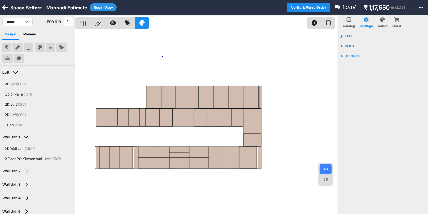
click at [163, 57] on div at bounding box center [206, 122] width 263 height 214
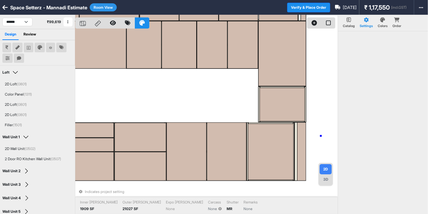
click at [321, 136] on div "Indicates project setting Inner [PERSON_NAME] 1909 SF Outer [PERSON_NAME] 21027…" at bounding box center [206, 122] width 263 height 214
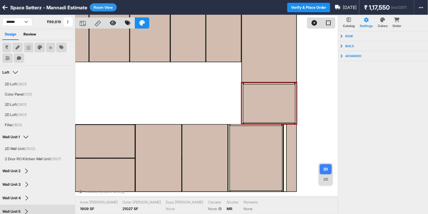
click at [327, 180] on div "3D" at bounding box center [326, 180] width 12 height 10
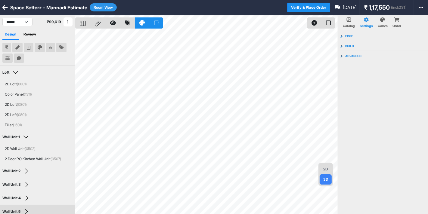
click at [323, 167] on div "2D" at bounding box center [326, 169] width 12 height 10
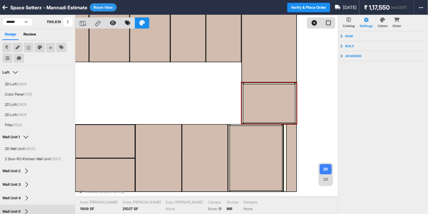
click at [345, 21] on div "Catalog" at bounding box center [349, 22] width 12 height 11
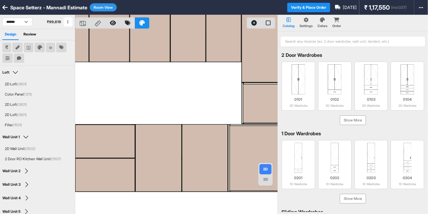
click at [96, 5] on button "Room View" at bounding box center [103, 7] width 27 height 8
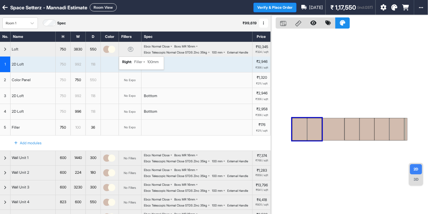
click at [129, 48] on div "R right : Filler 100mm" at bounding box center [130, 49] width 23 height 14
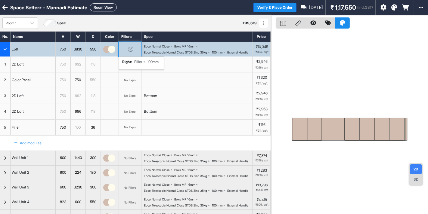
click at [129, 48] on div "R right : Filler 100mm" at bounding box center [130, 49] width 23 height 14
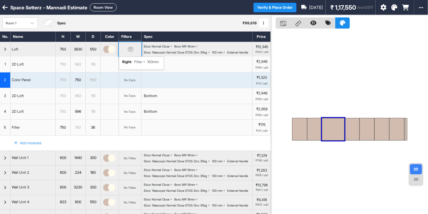
click at [131, 47] on div "R right : Filler 100mm" at bounding box center [130, 49] width 23 height 14
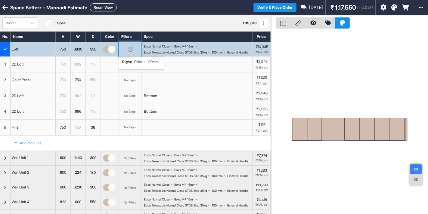
click at [131, 47] on div "R right : Filler 100mm" at bounding box center [130, 49] width 23 height 14
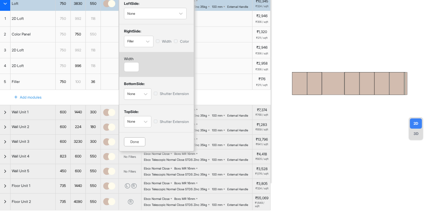
scroll to position [46, 0]
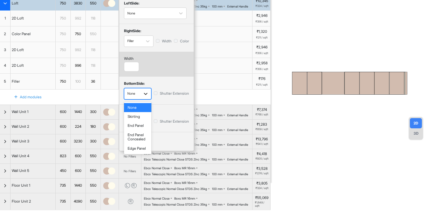
click at [143, 92] on icon "button" at bounding box center [146, 94] width 6 height 6
click at [139, 139] on div "End Panel Concealed" at bounding box center [137, 138] width 27 height 14
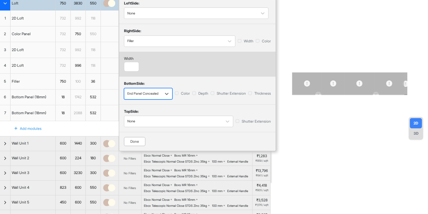
click at [137, 138] on div "Done" at bounding box center [134, 141] width 21 height 9
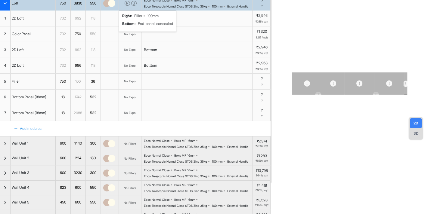
scroll to position [0, 0]
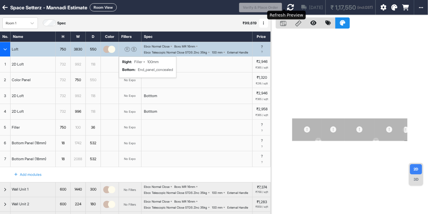
click at [287, 5] on icon at bounding box center [290, 7] width 7 height 7
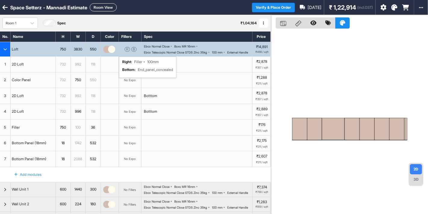
click at [415, 181] on div "3D" at bounding box center [416, 180] width 12 height 10
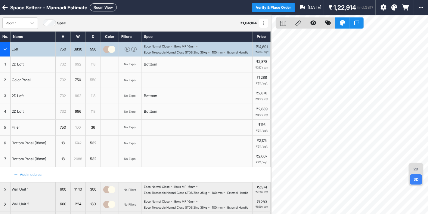
click at [92, 53] on div "550" at bounding box center [93, 49] width 15 height 7
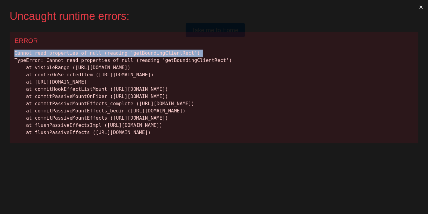
click at [92, 55] on div "Cannot read properties of null (reading 'getBoundingClientRect') TypeError: Can…" at bounding box center [213, 93] width 399 height 87
click at [419, 5] on button "×" at bounding box center [421, 7] width 14 height 14
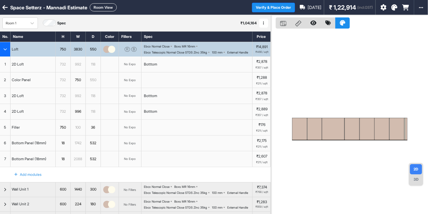
click at [95, 51] on div "550" at bounding box center [93, 49] width 15 height 7
click at [95, 51] on input "***" at bounding box center [93, 49] width 15 height 14
type input "***"
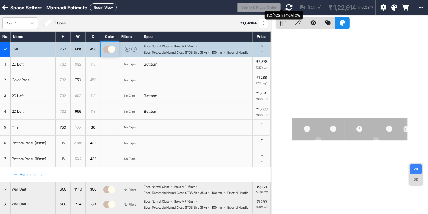
click at [285, 5] on icon at bounding box center [288, 7] width 7 height 7
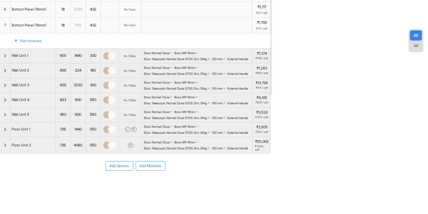
scroll to position [132, 0]
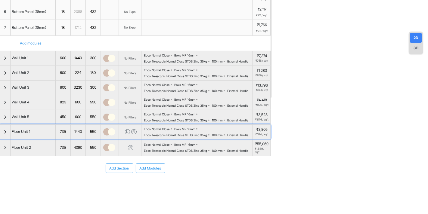
click at [95, 139] on div "550" at bounding box center [93, 132] width 15 height 14
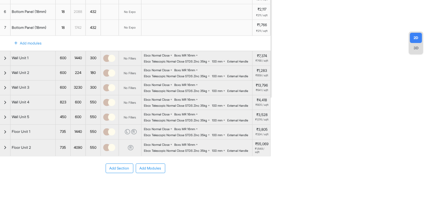
click at [95, 175] on div "Add Section Add Modules" at bounding box center [135, 187] width 271 height 60
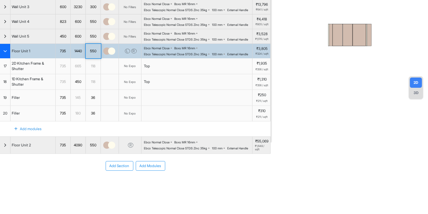
click at [95, 175] on div "Add Section Add Modules" at bounding box center [135, 184] width 271 height 60
click at [96, 147] on div "550" at bounding box center [93, 145] width 15 height 7
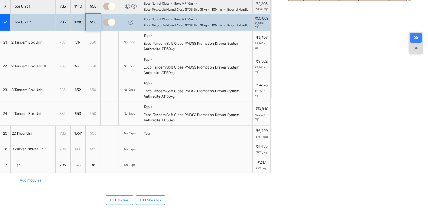
click at [96, 102] on div "550" at bounding box center [93, 89] width 15 height 23
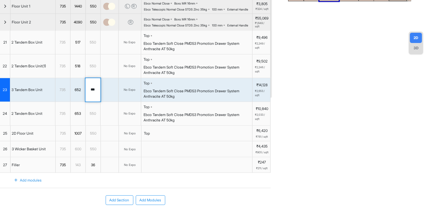
click at [96, 102] on input "***" at bounding box center [93, 89] width 15 height 23
click at [90, 31] on div "550" at bounding box center [93, 22] width 15 height 17
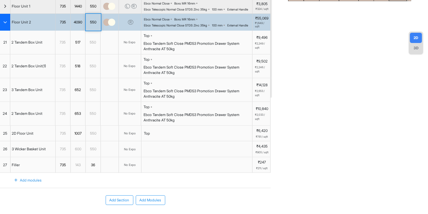
click at [90, 31] on div "550" at bounding box center [93, 22] width 15 height 17
click at [92, 31] on input "***" at bounding box center [93, 22] width 15 height 17
type input "***"
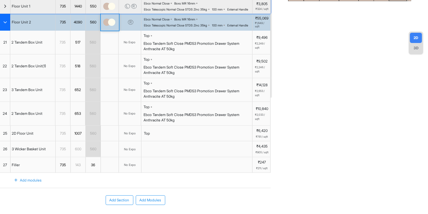
click at [95, 14] on div "550" at bounding box center [93, 6] width 15 height 14
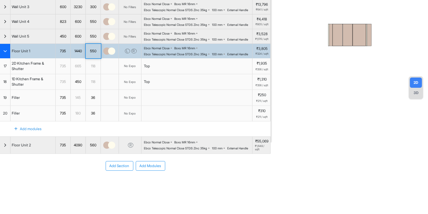
click at [95, 50] on div "550" at bounding box center [93, 51] width 15 height 14
click at [95, 50] on input "***" at bounding box center [93, 51] width 15 height 14
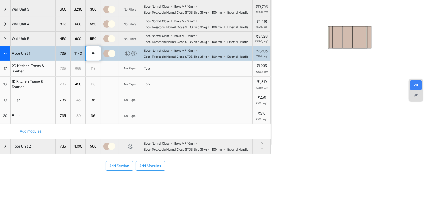
type input "***"
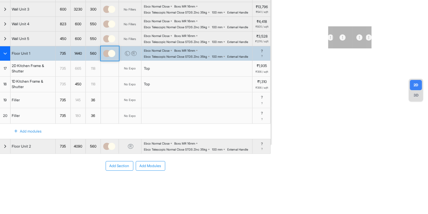
click at [62, 57] on div "735" at bounding box center [63, 53] width 15 height 7
click at [62, 61] on input "***" at bounding box center [63, 53] width 15 height 14
type input "***"
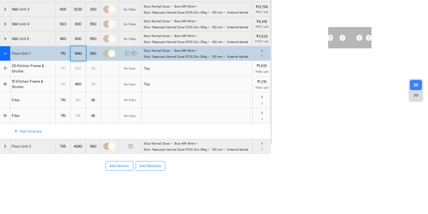
click at [65, 150] on div "735" at bounding box center [63, 146] width 15 height 7
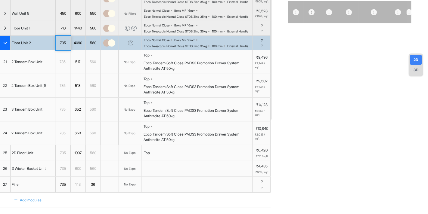
click at [65, 121] on div "735" at bounding box center [62, 109] width 15 height 23
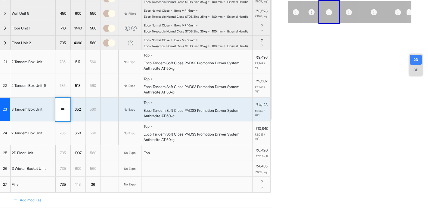
click at [65, 121] on input "***" at bounding box center [62, 109] width 15 height 23
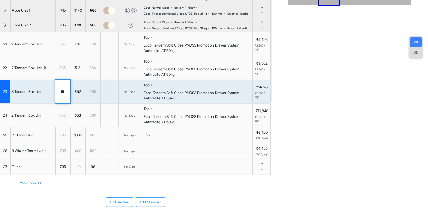
click at [65, 29] on div "735" at bounding box center [63, 25] width 15 height 7
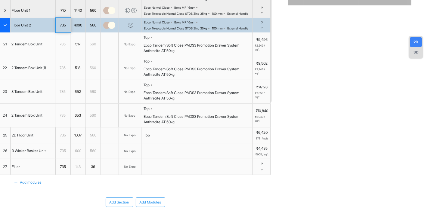
click at [65, 29] on div "735" at bounding box center [63, 25] width 15 height 7
click at [65, 33] on input "***" at bounding box center [63, 25] width 15 height 14
type input "***"
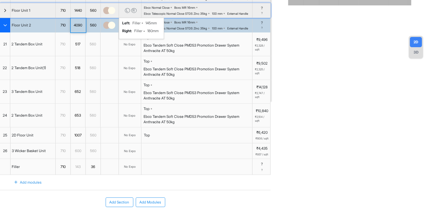
click at [128, 13] on div "L" at bounding box center [127, 10] width 5 height 5
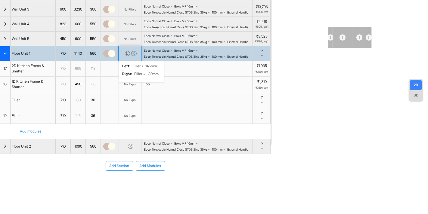
click at [128, 51] on div "L" at bounding box center [127, 53] width 5 height 5
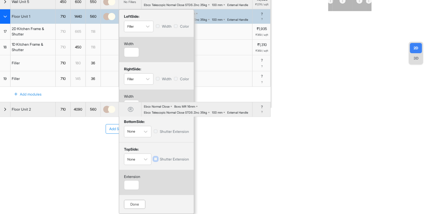
scroll to position [152, 0]
click at [133, 190] on input "*" at bounding box center [131, 186] width 15 height 10
type input "**"
click at [139, 163] on div "left Side: Filler Width Color width *** right Side: Filler Width Color width **…" at bounding box center [156, 111] width 75 height 205
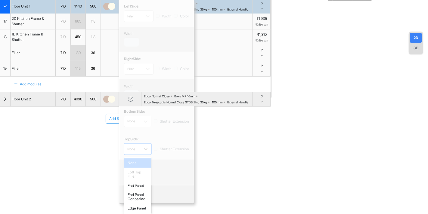
scroll to position [133, 0]
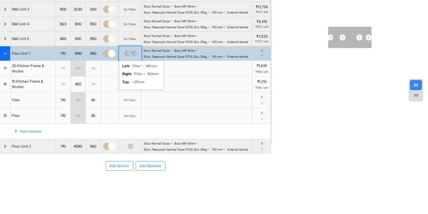
click at [128, 51] on div "L" at bounding box center [127, 53] width 5 height 5
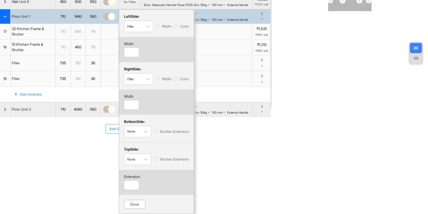
click at [136, 200] on div "Done" at bounding box center [134, 204] width 21 height 9
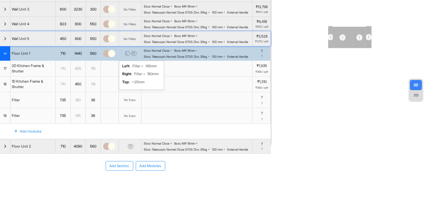
click at [5, 32] on div "button" at bounding box center [5, 39] width 11 height 14
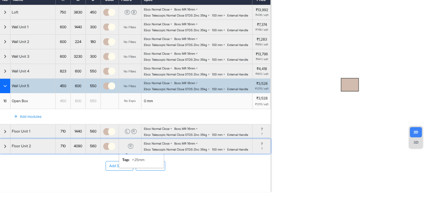
click at [0, 151] on div "button" at bounding box center [5, 146] width 11 height 14
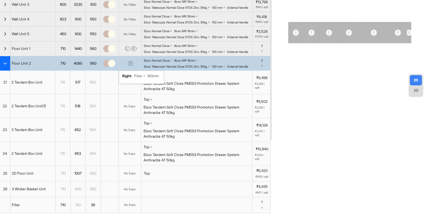
click at [133, 66] on div "R" at bounding box center [130, 63] width 5 height 5
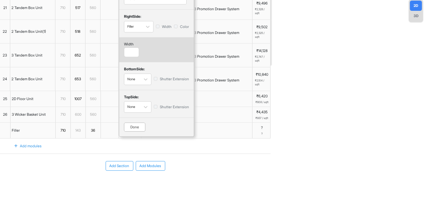
scroll to position [173, 0]
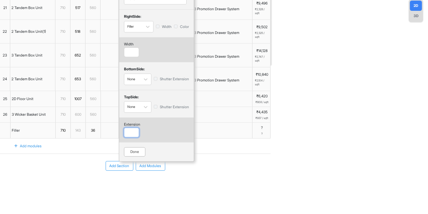
click at [129, 138] on input "number" at bounding box center [131, 133] width 15 height 10
type input "**"
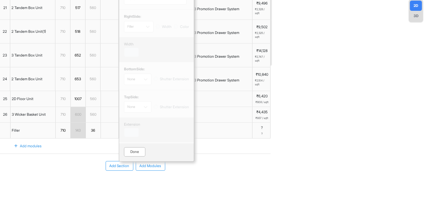
click at [136, 162] on div "left Side: None right Side: Filler Width Color width *** bottom Side: None Shut…" at bounding box center [156, 72] width 75 height 180
click at [136, 157] on div "Done" at bounding box center [134, 152] width 21 height 9
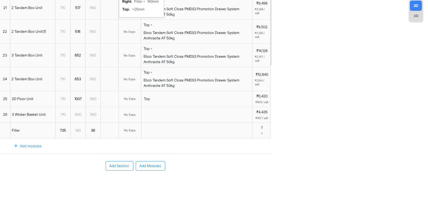
scroll to position [0, 0]
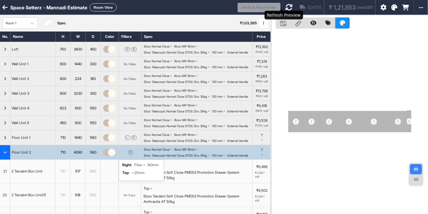
click at [285, 9] on icon at bounding box center [288, 7] width 7 height 7
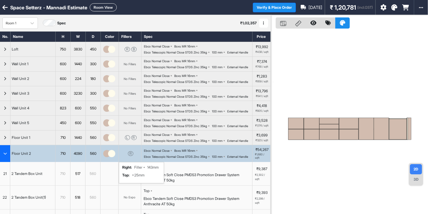
click at [105, 8] on button "Room View" at bounding box center [103, 7] width 27 height 8
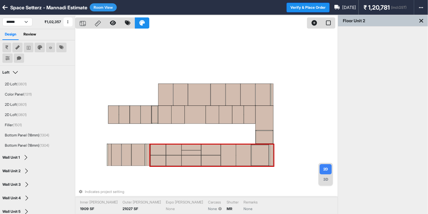
click at [97, 9] on button "Room View" at bounding box center [103, 7] width 27 height 8
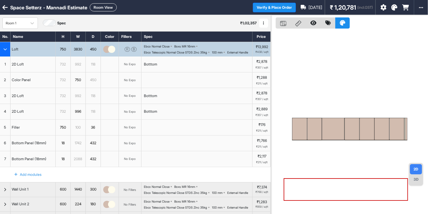
click at [165, 46] on div "Ebco Normal Close" at bounding box center [157, 47] width 26 height 4
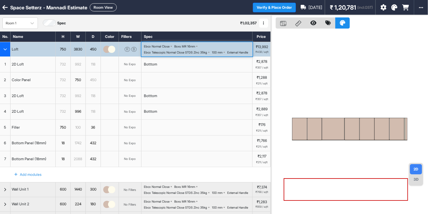
click at [188, 51] on div "Ebco Telescopic Normal Close STDS Zinc 35kg" at bounding box center [175, 53] width 63 height 4
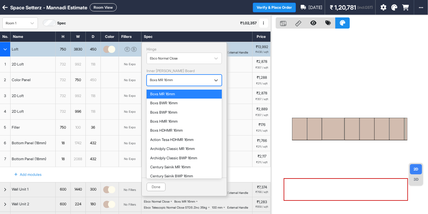
click at [181, 81] on div "button" at bounding box center [179, 80] width 58 height 5
click at [181, 96] on div "Boxs MR 16mm" at bounding box center [184, 94] width 68 height 4
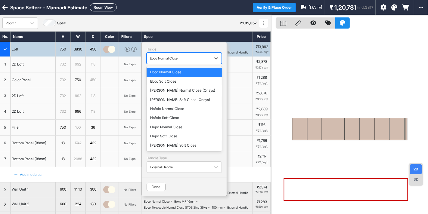
click at [193, 62] on div "Ebco Normal Close" at bounding box center [179, 58] width 64 height 9
click at [176, 83] on div "Ebco Soft Close" at bounding box center [184, 82] width 68 height 4
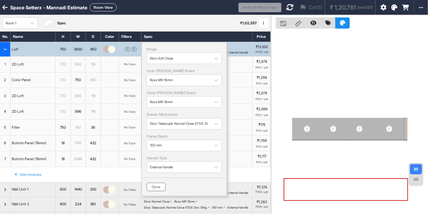
click at [158, 185] on button "Done" at bounding box center [156, 187] width 19 height 8
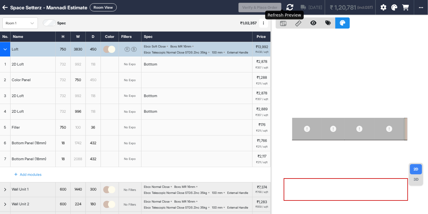
click at [286, 8] on icon at bounding box center [289, 7] width 7 height 7
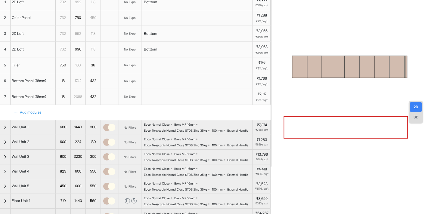
scroll to position [63, 0]
drag, startPoint x: 208, startPoint y: 17, endPoint x: 0, endPoint y: 125, distance: 234.6
click at [0, 125] on div "Loft 750 3830 450 R B Ebco Soft Close Boxs MR 16mm Ebco Telescopic Normal Close…" at bounding box center [135, 102] width 271 height 246
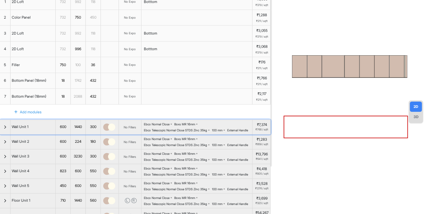
click at [0, 130] on div "button" at bounding box center [5, 127] width 11 height 14
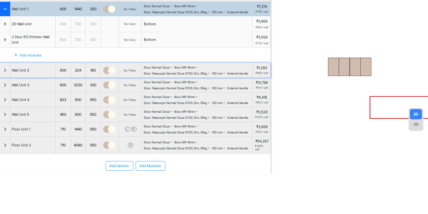
click at [190, 75] on div "Ebco Normal Close Boxs MR 16mm Ebco Telescopic Normal Close STDS Zinc 35kg 100 …" at bounding box center [198, 71] width 108 height 10
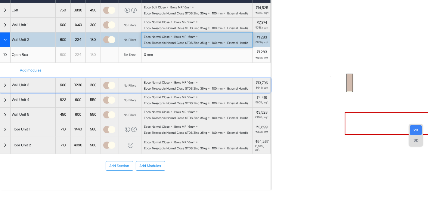
click at [181, 81] on div "Boxs MR 16mm" at bounding box center [184, 83] width 21 height 4
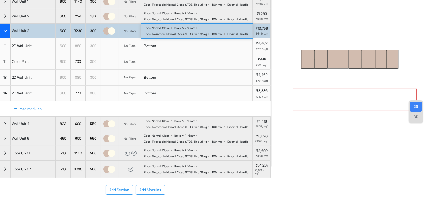
click at [173, 36] on div "Ebco Normal Close Boxs MR 16mm Ebco Telescopic Normal Close STDS Zinc 35kg 100 …" at bounding box center [198, 31] width 108 height 10
click at [179, 36] on div "Ebco Normal Close Boxs MR 16mm Ebco Telescopic Normal Close STDS Zinc 35kg 100 …" at bounding box center [198, 31] width 108 height 10
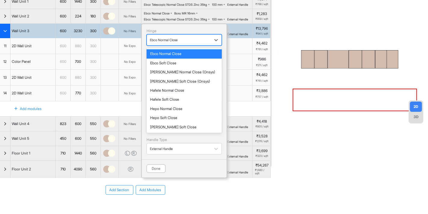
click at [179, 43] on div "button" at bounding box center [179, 39] width 58 height 5
click at [172, 68] on div "Ebco Soft Close" at bounding box center [184, 63] width 75 height 9
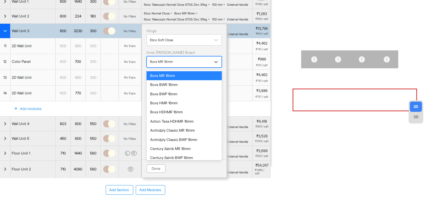
click at [186, 68] on div "Boxs MR 16mm" at bounding box center [184, 61] width 75 height 11
click at [170, 89] on div "Boxs BWR 16mm" at bounding box center [184, 84] width 75 height 9
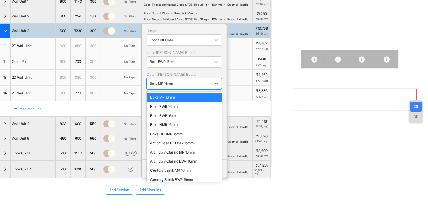
click at [180, 88] on div "Boxs MR 16mm" at bounding box center [179, 84] width 58 height 8
click at [167, 111] on div "Boxs BWR 16mm" at bounding box center [184, 106] width 75 height 9
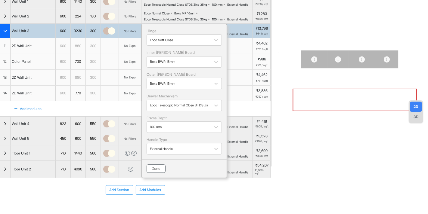
click at [155, 173] on button "Done" at bounding box center [156, 169] width 19 height 8
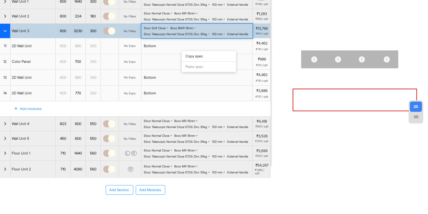
click at [187, 53] on div "Copy spec" at bounding box center [209, 56] width 54 height 11
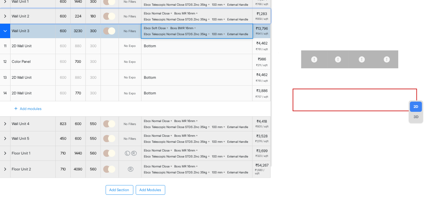
click at [164, 21] on div "Ebco Telescopic Normal Close STDS Zinc 35kg" at bounding box center [175, 19] width 63 height 4
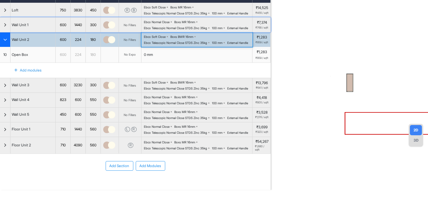
click at [185, 20] on div "Ebco Normal Close Boxs MR 16mm Ebco Telescopic Normal Close STDS Zinc 35kg 100 …" at bounding box center [198, 25] width 108 height 10
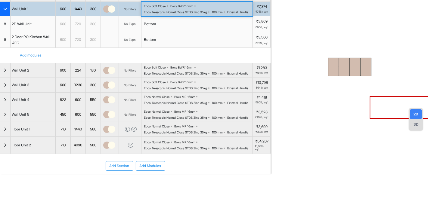
scroll to position [101, 0]
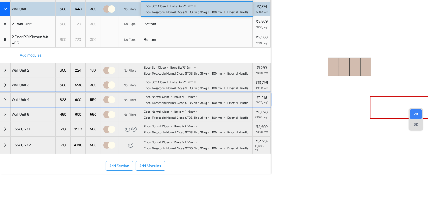
click at [171, 101] on div "Ebco Telescopic Normal Close STDS Zinc 35kg" at bounding box center [175, 103] width 63 height 4
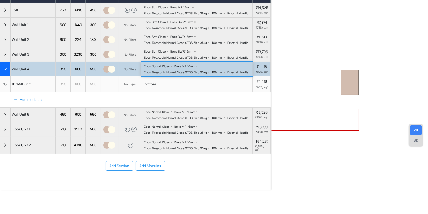
scroll to position [85, 0]
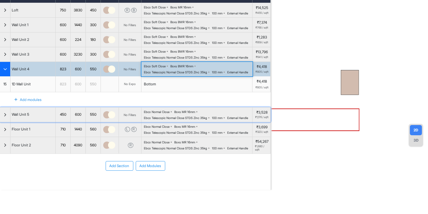
click at [175, 110] on div "Ebco Normal Close Boxs MR 16mm Ebco Telescopic Normal Close STDS Zinc 35kg 100 …" at bounding box center [198, 115] width 108 height 10
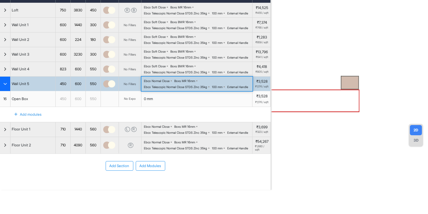
click at [178, 79] on div "Ebco Normal Close Boxs MR 16mm Ebco Telescopic Normal Close STDS Zinc 35kg 100 …" at bounding box center [198, 84] width 108 height 10
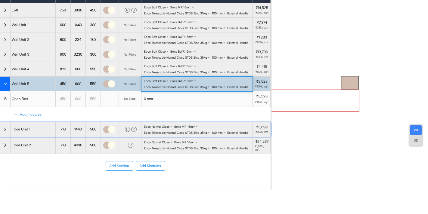
click at [167, 131] on div "Ebco Telescopic Normal Close STDS Zinc 35kg" at bounding box center [175, 133] width 63 height 4
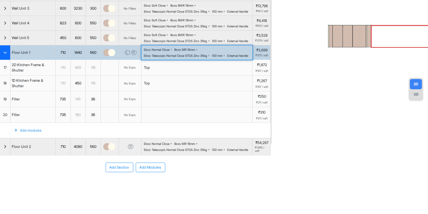
click at [190, 58] on div "Ebco Telescopic Normal Close STDS Zinc 35kg" at bounding box center [175, 56] width 63 height 4
click at [179, 51] on div "Boxs BWR 16mm" at bounding box center [181, 50] width 23 height 4
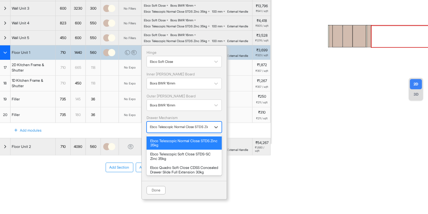
click at [174, 130] on div "button" at bounding box center [179, 126] width 58 height 5
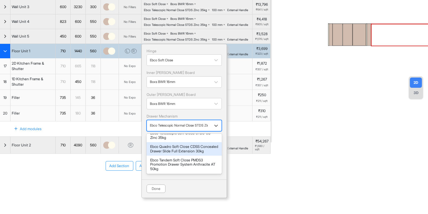
scroll to position [32, 0]
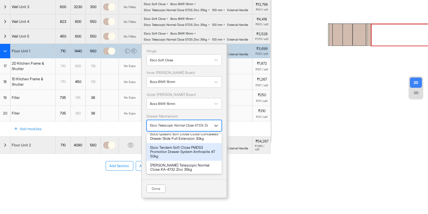
click at [188, 159] on div "Ebco Tandem Soft Close PMDS3 Promotion Drawer System Anthracite AT 50kg" at bounding box center [184, 152] width 68 height 13
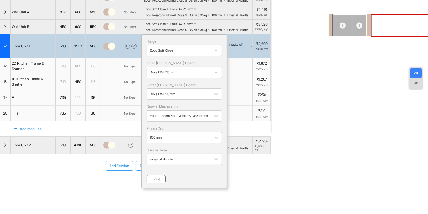
click at [158, 184] on button "Done" at bounding box center [156, 179] width 19 height 8
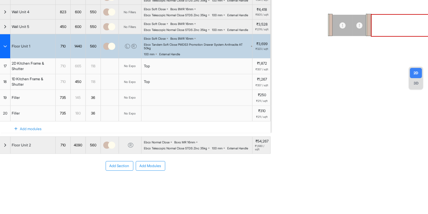
click at [189, 56] on div "Ebco Soft Close Boxs BWR 16mm Ebco Tandem Soft Close PMDS3 Promotion Drawer Sys…" at bounding box center [198, 46] width 108 height 19
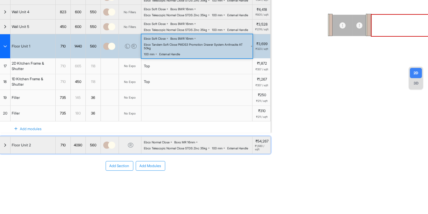
click at [176, 144] on div "Boxs MR 16mm" at bounding box center [184, 143] width 21 height 4
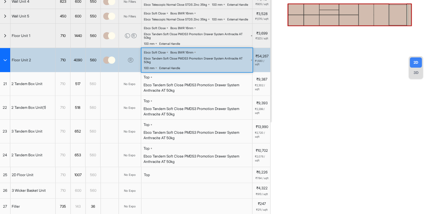
scroll to position [0, 0]
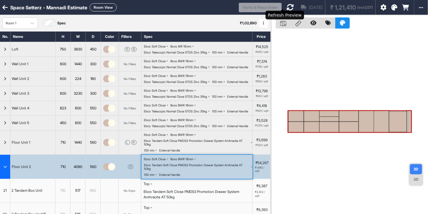
click at [287, 7] on icon at bounding box center [290, 7] width 7 height 7
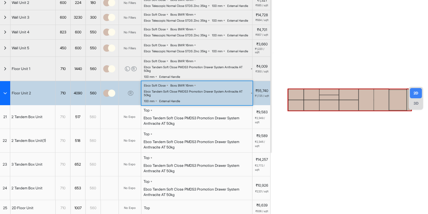
scroll to position [76, 0]
click at [259, 124] on span "₹2,349 / sqft" at bounding box center [262, 120] width 14 height 8
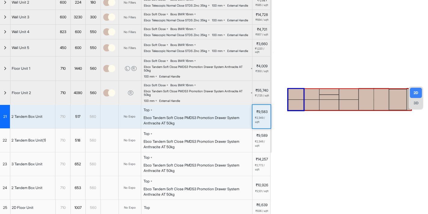
click at [259, 124] on span "₹2,349 / sqft" at bounding box center [262, 120] width 14 height 8
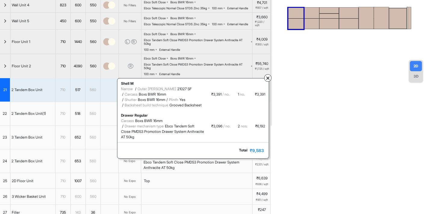
scroll to position [103, 0]
click at [266, 82] on div at bounding box center [267, 78] width 7 height 8
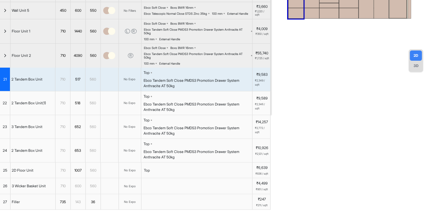
scroll to position [107, 0]
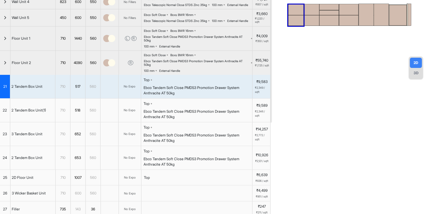
click at [7, 113] on span "22" at bounding box center [5, 110] width 4 height 5
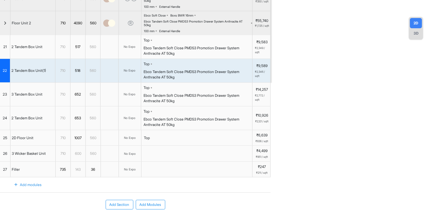
scroll to position [146, 0]
click at [0, 107] on div "23" at bounding box center [5, 94] width 10 height 23
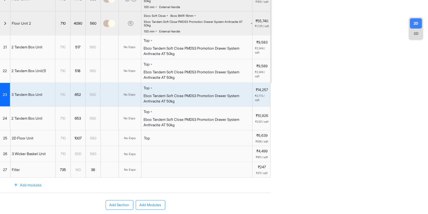
click at [3, 130] on div "24" at bounding box center [5, 118] width 10 height 23
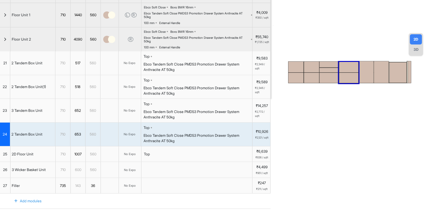
scroll to position [130, 0]
click at [3, 51] on div "button" at bounding box center [5, 39] width 11 height 24
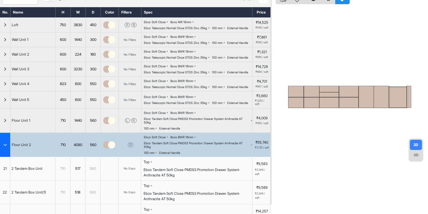
scroll to position [24, 0]
click at [0, 158] on div "button" at bounding box center [5, 145] width 11 height 24
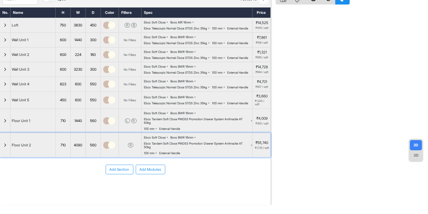
click at [6, 158] on div "button" at bounding box center [5, 145] width 11 height 24
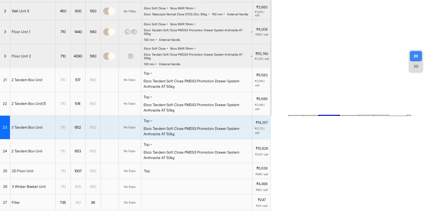
scroll to position [114, 0]
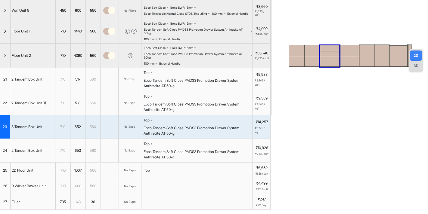
click at [0, 163] on div "24" at bounding box center [5, 150] width 10 height 23
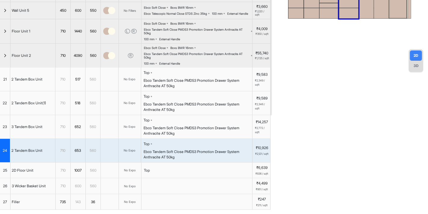
click at [6, 139] on div "23" at bounding box center [5, 126] width 10 height 23
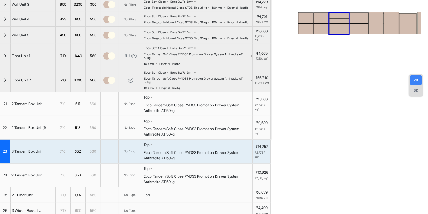
scroll to position [0, 0]
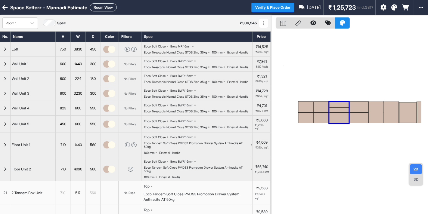
click at [5, 8] on icon at bounding box center [4, 8] width 5 height 6
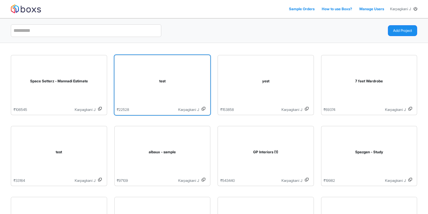
click at [156, 92] on div "test" at bounding box center [162, 82] width 91 height 49
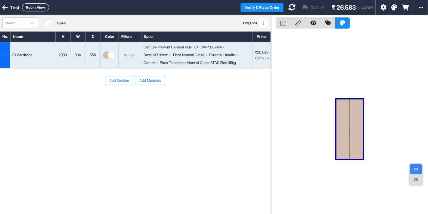
click at [152, 78] on button "Add Modules" at bounding box center [151, 81] width 30 height 10
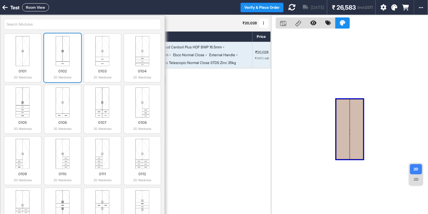
click at [58, 70] on p "0102" at bounding box center [63, 71] width 32 height 5
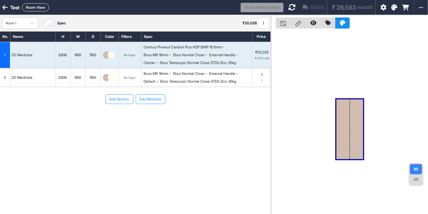
click at [213, 74] on div "External Handle" at bounding box center [222, 73] width 26 height 5
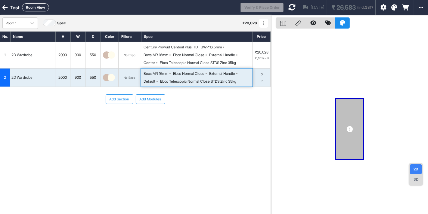
click at [213, 74] on div "External Handle" at bounding box center [222, 73] width 26 height 5
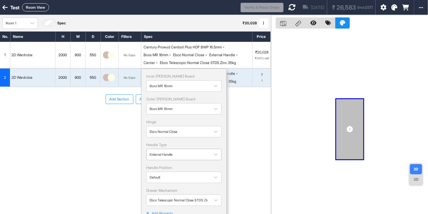
scroll to position [26, 0]
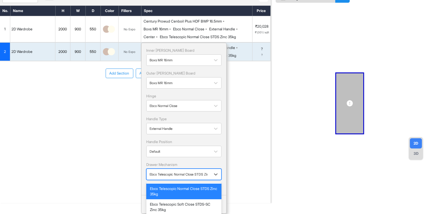
click at [167, 178] on div at bounding box center [179, 174] width 58 height 7
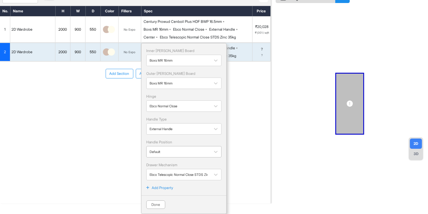
drag, startPoint x: 211, startPoint y: 139, endPoint x: 182, endPoint y: 156, distance: 33.6
click at [182, 156] on div "Inner Lam Board Boxs MR 16mm Outer Lam Board Boxs MR 16mm Hinge Ebco Normal Clo…" at bounding box center [183, 114] width 75 height 133
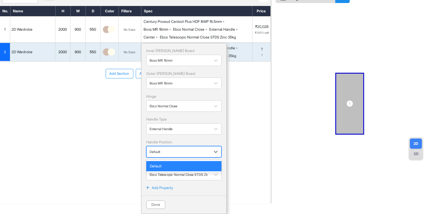
click at [182, 156] on div "Default" at bounding box center [179, 152] width 64 height 9
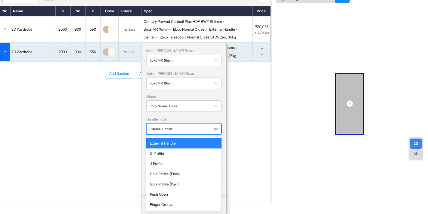
click at [172, 133] on div "External Handle" at bounding box center [179, 129] width 64 height 9
click at [161, 151] on div "G Profile" at bounding box center [184, 153] width 68 height 5
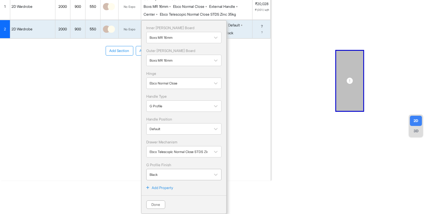
click at [158, 203] on button "Done" at bounding box center [155, 205] width 19 height 8
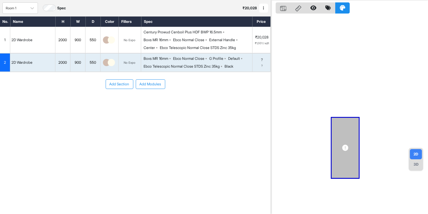
scroll to position [0, 0]
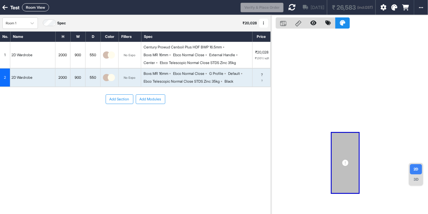
click at [288, 8] on div at bounding box center [291, 7] width 7 height 15
click at [288, 8] on icon at bounding box center [291, 7] width 7 height 7
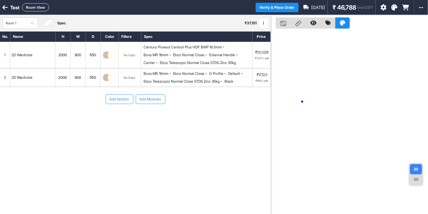
click at [302, 102] on div at bounding box center [349, 122] width 157 height 214
click at [5, 83] on div "2" at bounding box center [5, 78] width 10 height 18
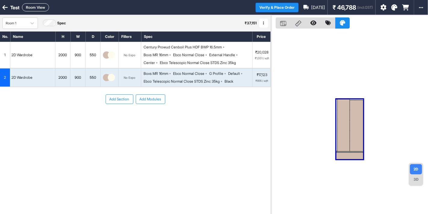
click at [0, 54] on div "1" at bounding box center [5, 55] width 10 height 26
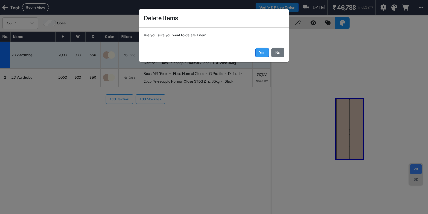
drag, startPoint x: 257, startPoint y: 58, endPoint x: 266, endPoint y: 51, distance: 11.5
click at [266, 51] on div "Yes No" at bounding box center [214, 53] width 150 height 20
click at [266, 51] on button "Yes" at bounding box center [262, 53] width 14 height 10
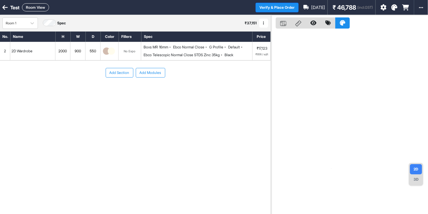
click at [0, 58] on div "2" at bounding box center [5, 51] width 10 height 18
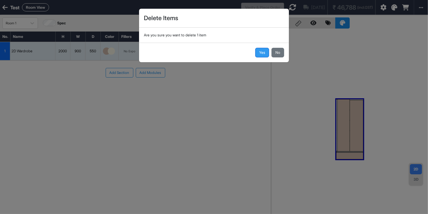
click at [263, 55] on button "Yes" at bounding box center [262, 53] width 14 height 10
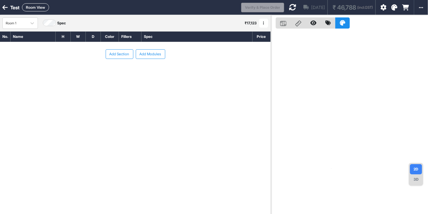
click at [118, 50] on button "Add Section" at bounding box center [120, 54] width 28 height 10
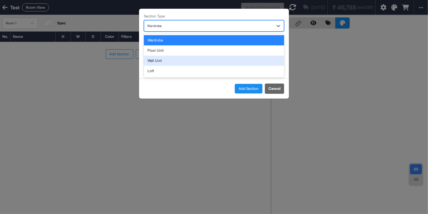
drag, startPoint x: 168, startPoint y: 30, endPoint x: 161, endPoint y: 67, distance: 38.5
click at [161, 32] on div "4 results available. Use Up and Down to choose options, press Enter to select t…" at bounding box center [214, 25] width 140 height 11
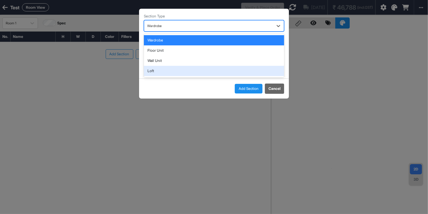
click at [161, 67] on div "Loft" at bounding box center [214, 71] width 140 height 10
type input "****"
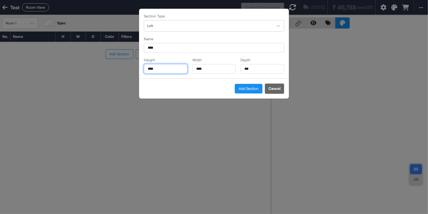
click at [164, 67] on input "****" at bounding box center [166, 69] width 44 height 10
type input "***"
click at [207, 71] on input "****" at bounding box center [214, 69] width 44 height 10
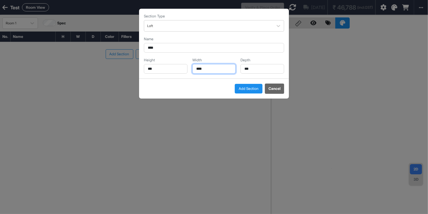
click at [207, 71] on input "****" at bounding box center [214, 69] width 44 height 10
type input "****"
click at [243, 87] on button "Add Section" at bounding box center [249, 89] width 28 height 10
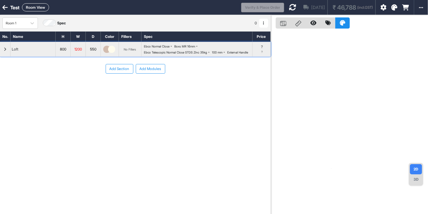
click at [2, 57] on div "button" at bounding box center [5, 49] width 11 height 14
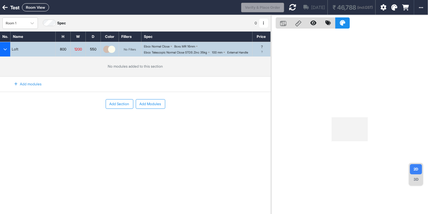
click at [35, 88] on div "Add modules" at bounding box center [24, 84] width 34 height 10
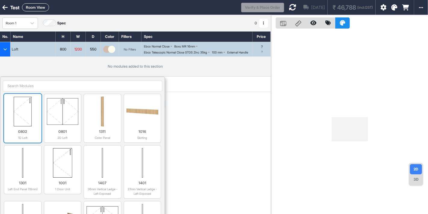
click at [28, 113] on img at bounding box center [23, 112] width 32 height 30
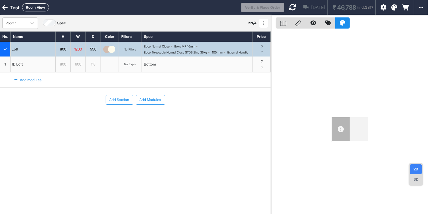
click at [24, 83] on div "Add modules" at bounding box center [24, 80] width 34 height 10
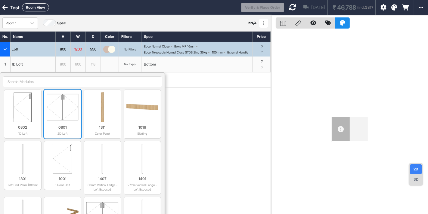
click at [69, 112] on img at bounding box center [63, 107] width 32 height 30
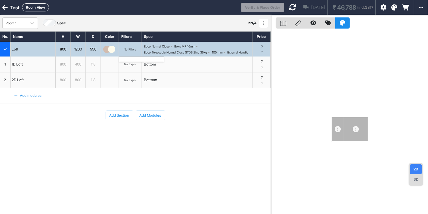
click at [131, 51] on div "No Fillers" at bounding box center [130, 50] width 12 height 4
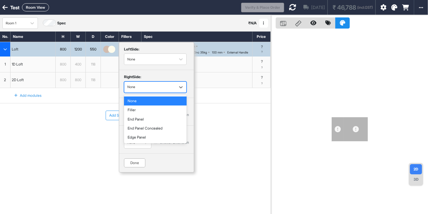
click at [150, 89] on div "button" at bounding box center [149, 87] width 45 height 5
click at [144, 111] on div "Filler" at bounding box center [155, 110] width 63 height 9
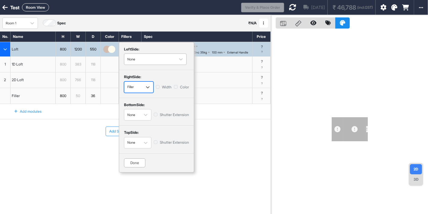
click at [148, 56] on div "None" at bounding box center [149, 60] width 45 height 8
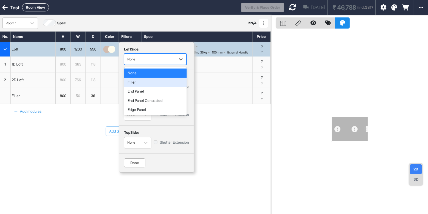
click at [139, 79] on div "Filler" at bounding box center [155, 82] width 63 height 9
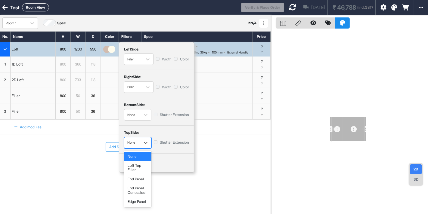
click at [134, 142] on div "button" at bounding box center [132, 142] width 10 height 5
click at [134, 168] on div "Loft Top Filler" at bounding box center [137, 168] width 27 height 14
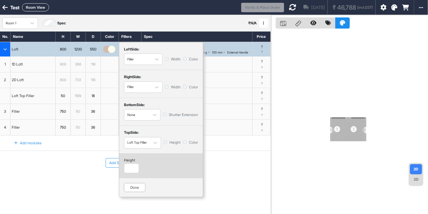
drag, startPoint x: 132, startPoint y: 163, endPoint x: 131, endPoint y: 168, distance: 4.9
click at [131, 168] on div "height" at bounding box center [131, 165] width 15 height 15
click at [131, 168] on input "number" at bounding box center [131, 169] width 15 height 10
click at [140, 185] on div "Done" at bounding box center [134, 187] width 21 height 9
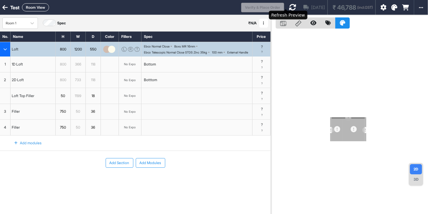
click at [289, 5] on icon at bounding box center [292, 7] width 7 height 7
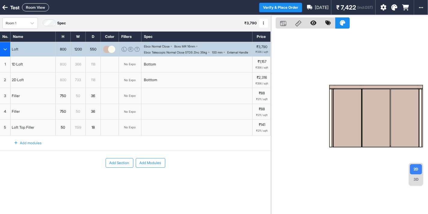
click at [413, 181] on div "3D" at bounding box center [416, 180] width 12 height 10
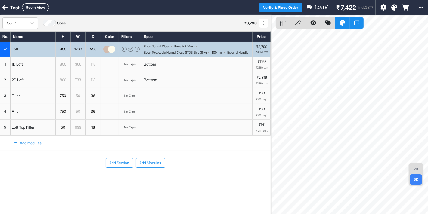
click at [268, 126] on div "Room 1 Spec ₹ 3,790 Add Room Edit Room Name Delete Room Duplicate Room No. Name…" at bounding box center [214, 122] width 428 height 214
click at [413, 163] on div "2D 3D" at bounding box center [416, 174] width 14 height 23
click at [413, 166] on div "2D 3D" at bounding box center [416, 174] width 14 height 23
click at [413, 166] on div "2D" at bounding box center [416, 169] width 12 height 10
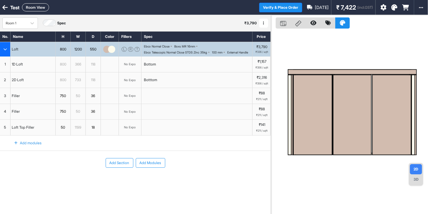
click at [419, 176] on div "3D" at bounding box center [416, 180] width 12 height 10
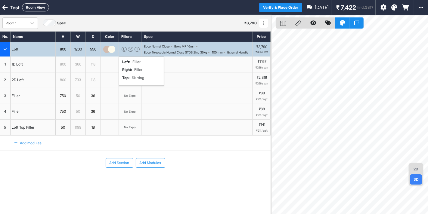
click at [128, 45] on div "L R T left : Filler right : Filler top : Skirting" at bounding box center [130, 49] width 23 height 14
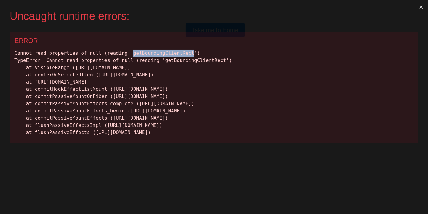
click at [420, 4] on button "×" at bounding box center [421, 7] width 14 height 14
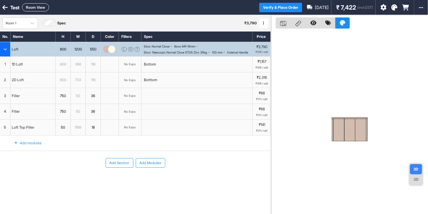
click at [419, 176] on div "3D" at bounding box center [416, 180] width 12 height 10
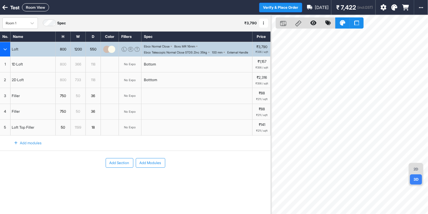
click at [416, 170] on div "2D" at bounding box center [416, 169] width 12 height 10
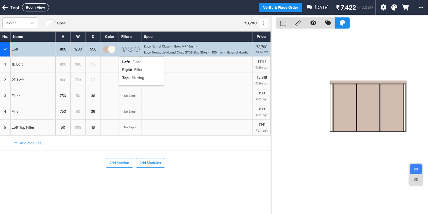
click at [136, 50] on div "T" at bounding box center [137, 49] width 5 height 5
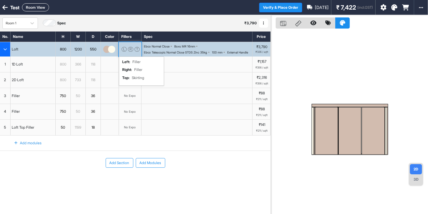
click at [136, 50] on div "T" at bounding box center [137, 49] width 5 height 5
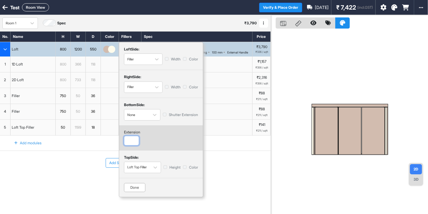
click at [133, 142] on input "number" at bounding box center [131, 141] width 15 height 10
type input "***"
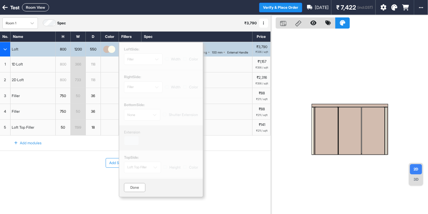
click at [137, 192] on div "Done" at bounding box center [134, 187] width 21 height 9
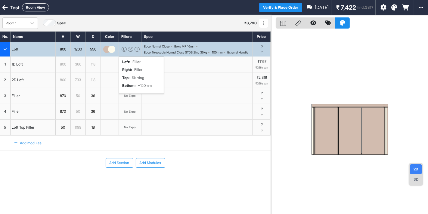
click at [127, 52] on div "L R T" at bounding box center [129, 49] width 19 height 5
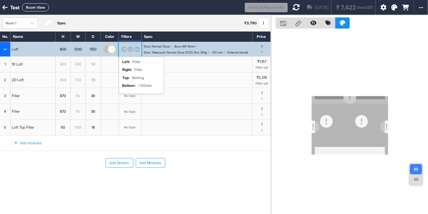
click at [127, 52] on div "L R T" at bounding box center [129, 49] width 19 height 5
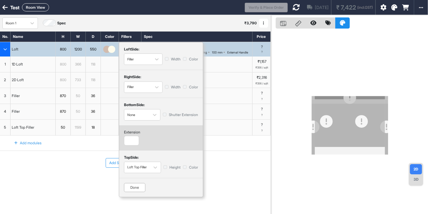
click at [294, 7] on div "Aug 19th ₹ 7,422 (incl.GST)" at bounding box center [332, 7] width 88 height 15
click at [293, 7] on icon at bounding box center [296, 7] width 7 height 7
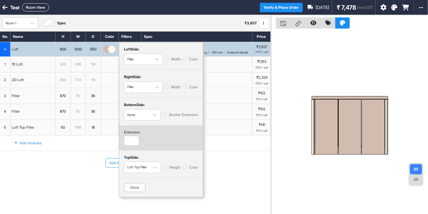
click at [133, 186] on div "Done" at bounding box center [134, 187] width 21 height 9
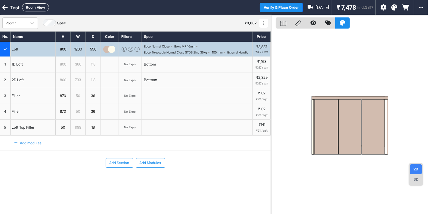
click at [122, 168] on button "Add Section" at bounding box center [120, 163] width 28 height 10
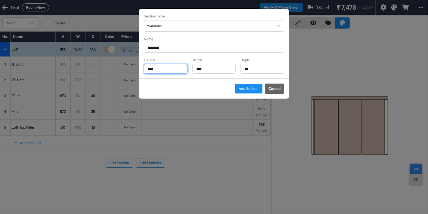
click at [163, 71] on input "****" at bounding box center [166, 69] width 44 height 10
type input "***"
click at [251, 92] on button "Add Section" at bounding box center [249, 89] width 28 height 10
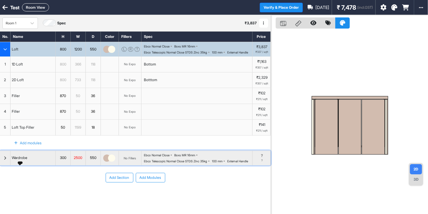
click at [11, 161] on div "Wardrobe" at bounding box center [20, 158] width 18 height 7
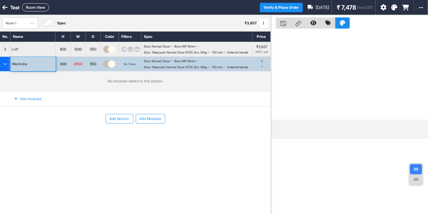
click at [29, 104] on div "Add modules" at bounding box center [24, 99] width 34 height 10
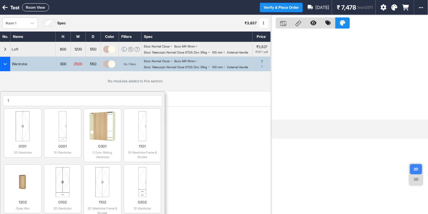
click at [81, 106] on input "1" at bounding box center [83, 100] width 160 height 11
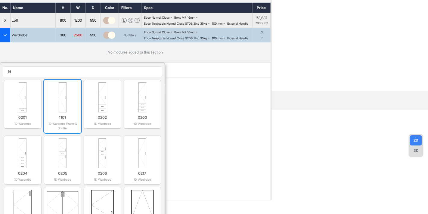
scroll to position [28, 0]
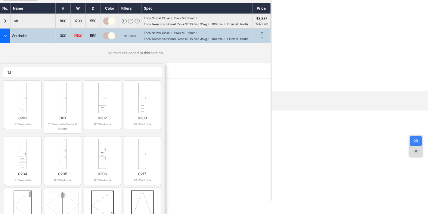
click at [31, 78] on input "1d" at bounding box center [83, 72] width 160 height 11
click at [31, 78] on input "d" at bounding box center [83, 72] width 160 height 11
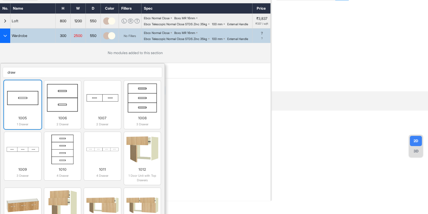
type input "draw"
click at [22, 113] on img at bounding box center [23, 98] width 32 height 30
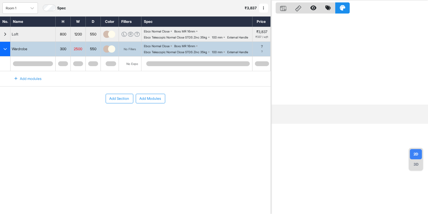
click at [32, 84] on div "Add modules" at bounding box center [24, 79] width 34 height 10
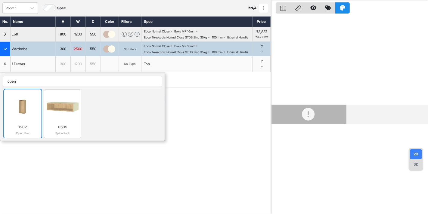
type input "open"
click at [35, 121] on img at bounding box center [23, 107] width 32 height 30
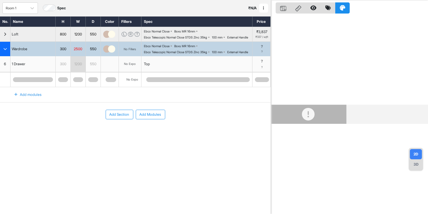
click at [25, 100] on div "Add modules" at bounding box center [24, 95] width 34 height 10
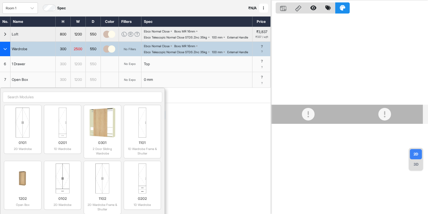
click at [7, 72] on div "6" at bounding box center [5, 64] width 11 height 16
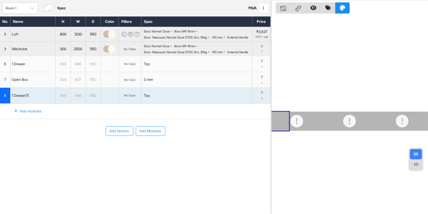
scroll to position [0, 0]
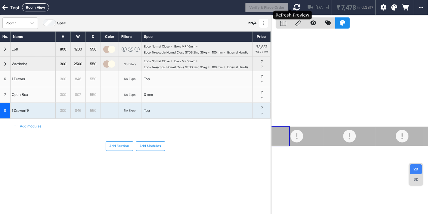
click at [293, 10] on icon at bounding box center [296, 7] width 7 height 7
click at [135, 66] on div "No Fillers" at bounding box center [130, 64] width 12 height 4
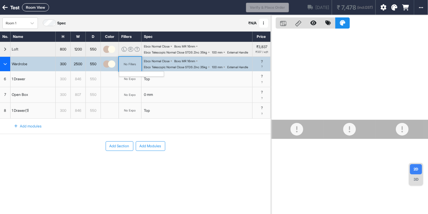
click at [135, 66] on div "No Fillers" at bounding box center [130, 64] width 12 height 4
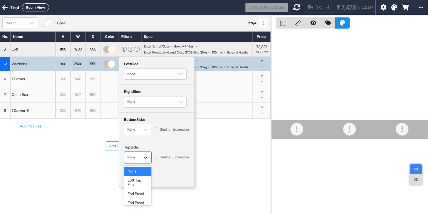
click at [143, 163] on div "button" at bounding box center [145, 157] width 11 height 11
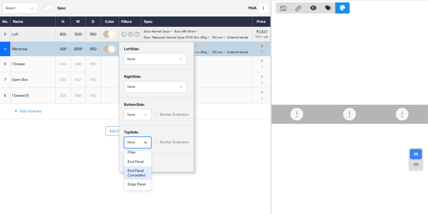
scroll to position [15, 0]
click at [139, 164] on div "End Panel" at bounding box center [137, 162] width 27 height 9
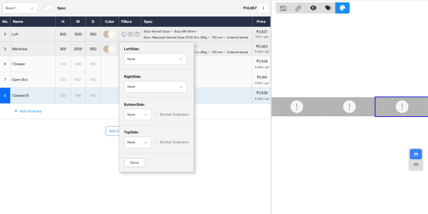
click at [138, 167] on div "Done" at bounding box center [134, 162] width 21 height 9
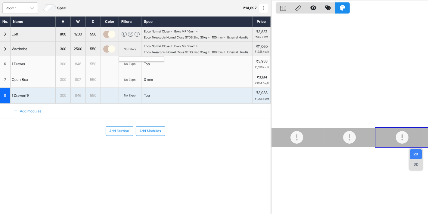
scroll to position [0, 0]
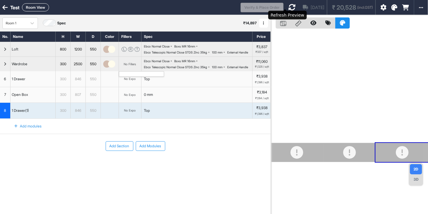
click at [288, 6] on icon at bounding box center [291, 7] width 7 height 7
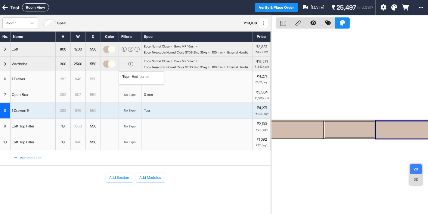
click at [421, 181] on div "3D" at bounding box center [416, 180] width 12 height 10
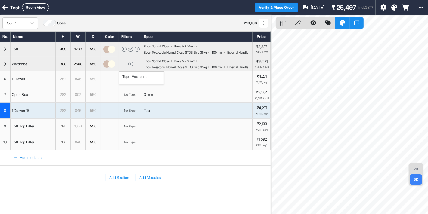
click at [1, 71] on div "button" at bounding box center [5, 64] width 11 height 14
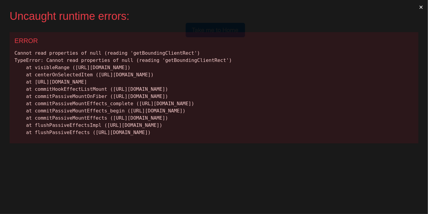
click at [424, 5] on button "×" at bounding box center [421, 7] width 14 height 14
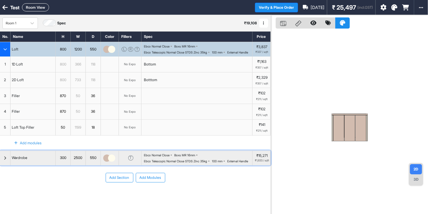
click at [3, 166] on div "button" at bounding box center [5, 158] width 11 height 14
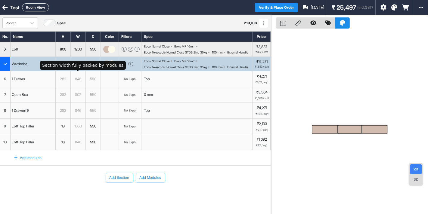
click at [77, 67] on div "2500" at bounding box center [78, 64] width 15 height 7
click at [77, 71] on input "****" at bounding box center [78, 64] width 15 height 14
type input "****"
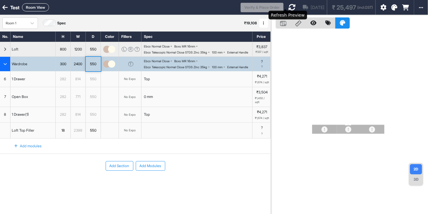
click at [288, 8] on icon at bounding box center [291, 7] width 7 height 7
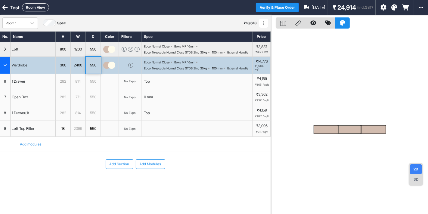
click at [414, 182] on div "3D" at bounding box center [416, 180] width 12 height 10
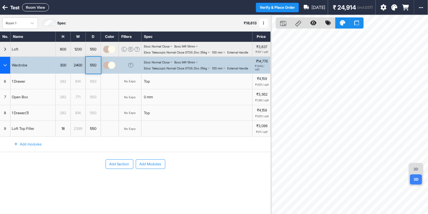
click at [413, 167] on div "2D" at bounding box center [416, 169] width 12 height 10
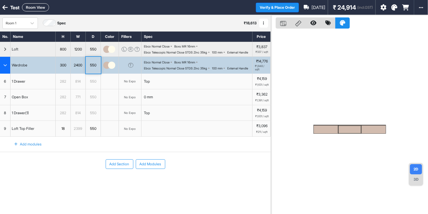
click at [394, 11] on div at bounding box center [393, 7] width 34 height 15
click at [395, 9] on icon at bounding box center [394, 8] width 6 height 6
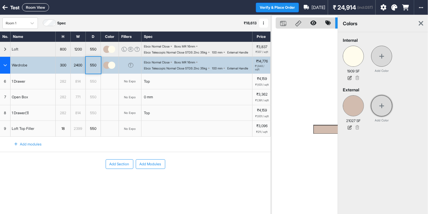
click at [380, 104] on icon at bounding box center [381, 106] width 5 height 6
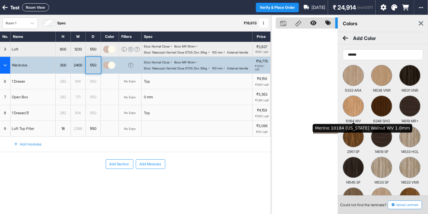
scroll to position [65, 0]
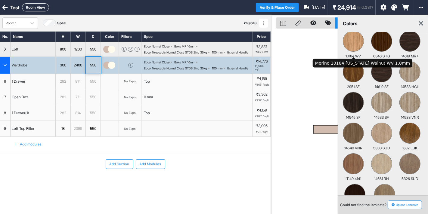
type input "******"
click at [353, 43] on img at bounding box center [353, 41] width 20 height 20
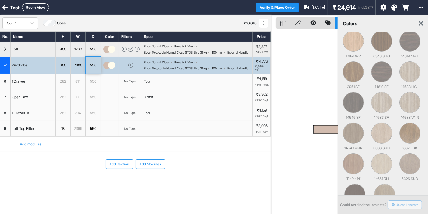
scroll to position [0, 0]
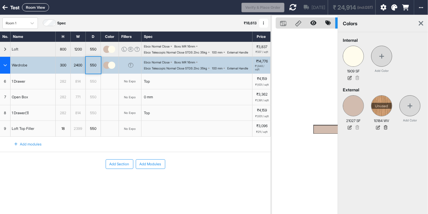
click at [420, 22] on icon at bounding box center [421, 23] width 5 height 7
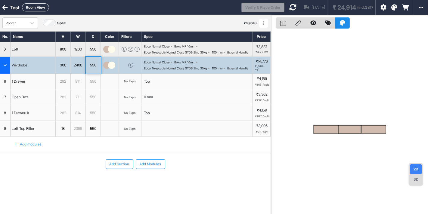
click at [110, 69] on img "button" at bounding box center [111, 65] width 7 height 7
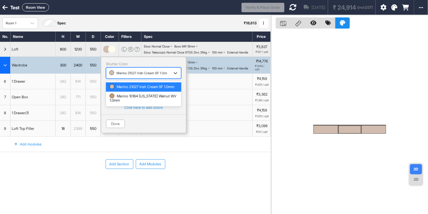
click at [139, 76] on div "button" at bounding box center [138, 72] width 58 height 5
click at [136, 103] on div "Merino 10184 [US_STATE] Walnut WV 1.0mm" at bounding box center [144, 98] width 68 height 9
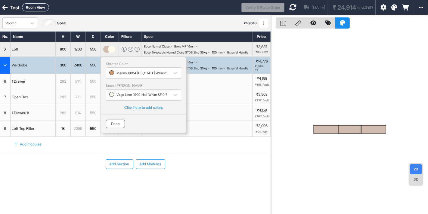
click at [115, 128] on button "Done" at bounding box center [115, 124] width 19 height 8
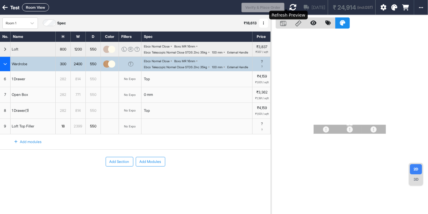
click at [289, 8] on icon at bounding box center [292, 7] width 7 height 7
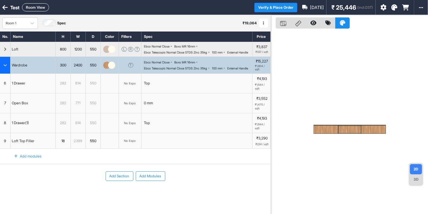
click at [413, 182] on div "3D" at bounding box center [416, 180] width 12 height 10
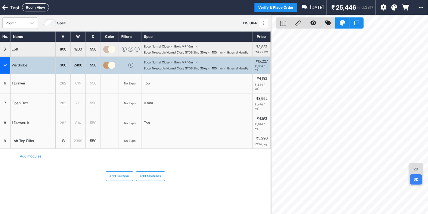
click at [412, 165] on div "2D" at bounding box center [416, 169] width 12 height 10
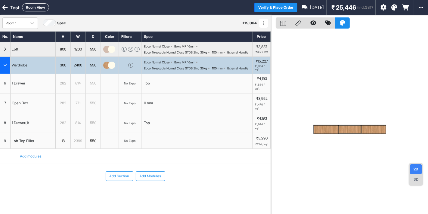
click at [395, 8] on icon at bounding box center [394, 8] width 6 height 6
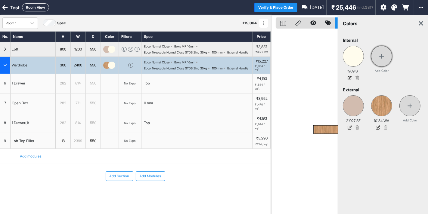
click at [376, 58] on div at bounding box center [381, 56] width 21 height 21
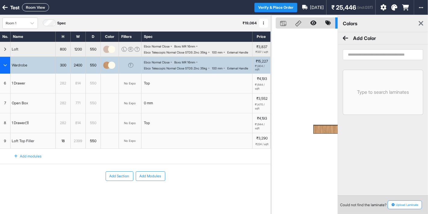
click at [367, 55] on input "search" at bounding box center [383, 54] width 80 height 11
type input "*"
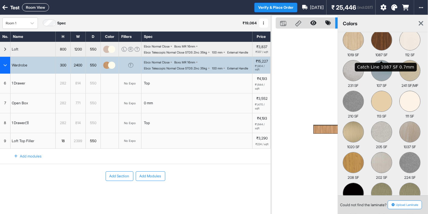
scroll to position [66, 0]
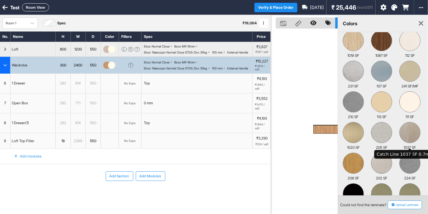
type input "*********"
click at [406, 130] on img at bounding box center [410, 133] width 20 height 20
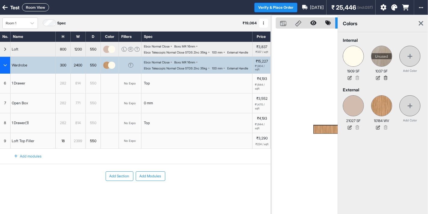
scroll to position [0, 0]
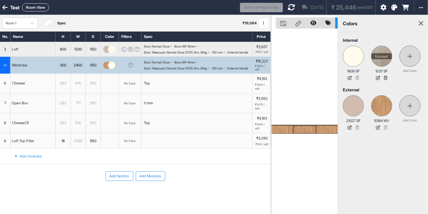
click at [421, 22] on icon at bounding box center [421, 23] width 5 height 7
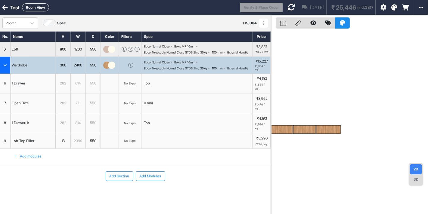
click at [105, 69] on img "button" at bounding box center [106, 65] width 7 height 7
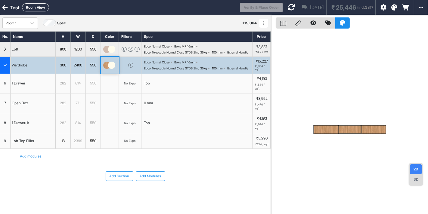
click at [105, 69] on img "button" at bounding box center [106, 65] width 7 height 7
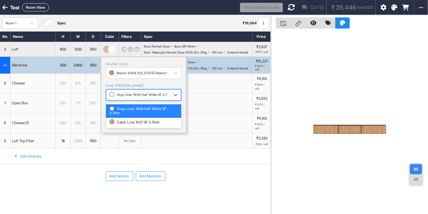
drag, startPoint x: 136, startPoint y: 101, endPoint x: 131, endPoint y: 130, distance: 29.3
click at [131, 101] on div "2 results available. Use Up and Down to choose options, press Enter to select t…" at bounding box center [143, 94] width 75 height 11
click at [131, 125] on div "Catch Line 1037 SF 0.7mm" at bounding box center [144, 122] width 68 height 4
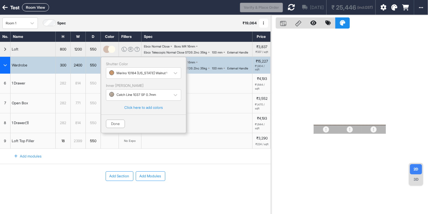
click at [120, 181] on button "Add Section" at bounding box center [120, 177] width 28 height 10
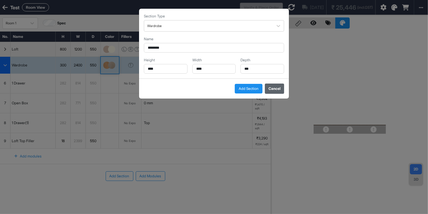
click at [277, 88] on button "Cancel" at bounding box center [274, 89] width 19 height 10
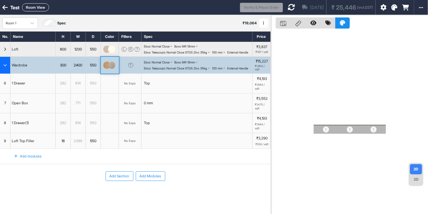
click at [108, 69] on img "button" at bounding box center [106, 65] width 7 height 7
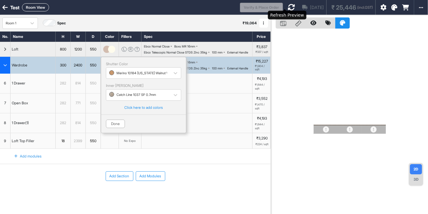
click at [288, 6] on icon at bounding box center [291, 7] width 7 height 7
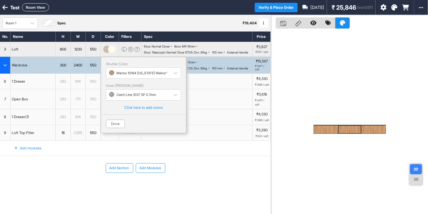
click at [416, 183] on div "3D" at bounding box center [416, 180] width 12 height 10
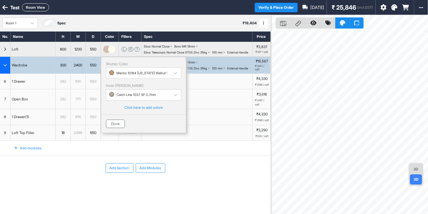
click at [123, 128] on button "Done" at bounding box center [115, 124] width 19 height 8
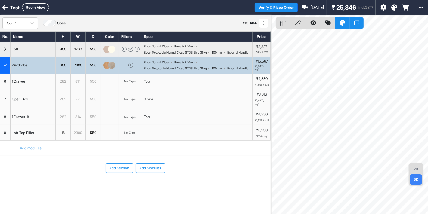
click at [265, 137] on div "Room 1 Spec ₹ 19,404 Add Room Edit Room Name Delete Room Duplicate Room No. Nam…" at bounding box center [214, 122] width 428 height 214
click at [414, 169] on div "2D" at bounding box center [416, 169] width 12 height 10
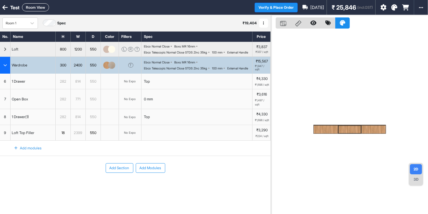
click at [5, 6] on icon at bounding box center [4, 8] width 5 height 6
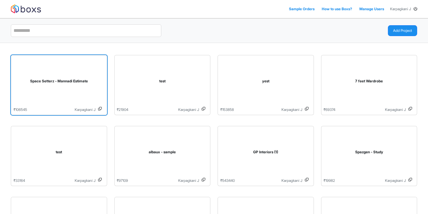
click at [51, 74] on div "Space Setterz - Mannadi Estimate" at bounding box center [59, 82] width 91 height 49
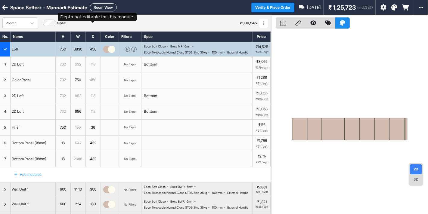
scroll to position [129, 0]
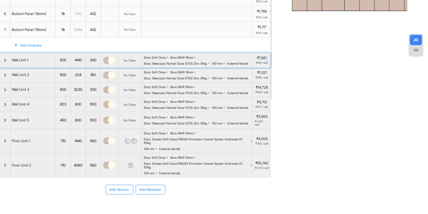
click at [0, 68] on div "button" at bounding box center [5, 60] width 11 height 14
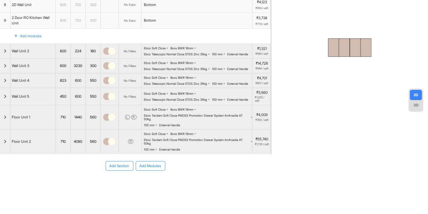
scroll to position [0, 0]
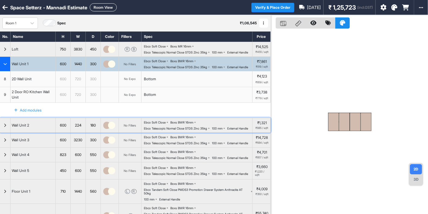
click at [3, 133] on div "button" at bounding box center [5, 125] width 11 height 14
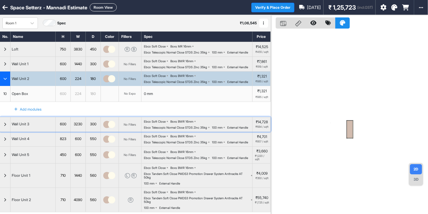
click at [4, 126] on icon "button" at bounding box center [5, 125] width 3 height 4
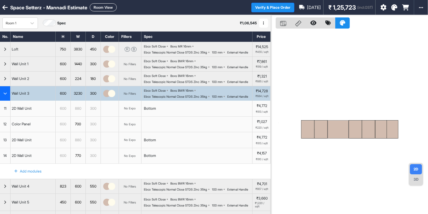
click at [307, 130] on div at bounding box center [307, 129] width 13 height 18
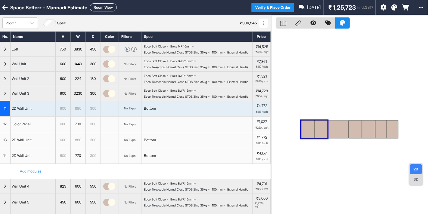
click at [307, 135] on div at bounding box center [307, 129] width 13 height 18
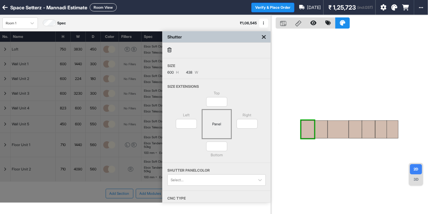
drag, startPoint x: 266, startPoint y: 35, endPoint x: 260, endPoint y: 37, distance: 6.0
click at [260, 37] on div "Shutter" at bounding box center [217, 36] width 108 height 11
click at [263, 37] on div "Shutter" at bounding box center [217, 36] width 108 height 11
click at [263, 37] on icon at bounding box center [264, 37] width 4 height 6
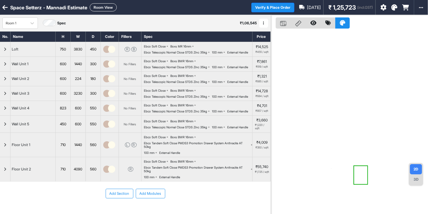
click at [1, 101] on div "button" at bounding box center [5, 93] width 11 height 14
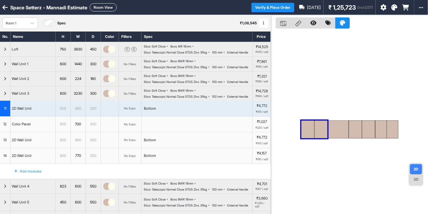
click at [167, 117] on div "Bottom" at bounding box center [197, 109] width 111 height 16
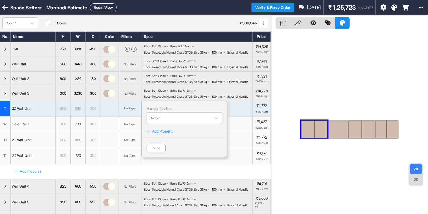
click at [162, 134] on p "Add Property" at bounding box center [162, 131] width 21 height 5
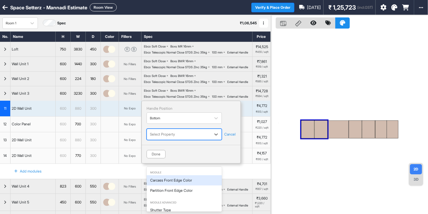
click at [178, 138] on div at bounding box center [179, 134] width 58 height 7
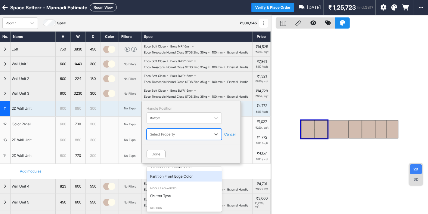
scroll to position [15, 0]
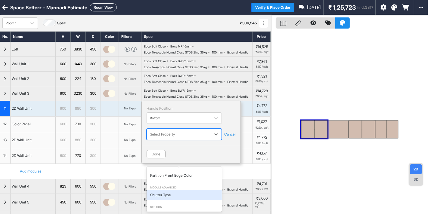
click at [168, 198] on div "Shutter Type" at bounding box center [184, 195] width 75 height 10
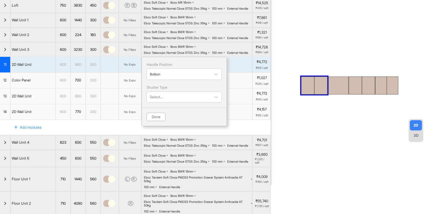
scroll to position [44, 0]
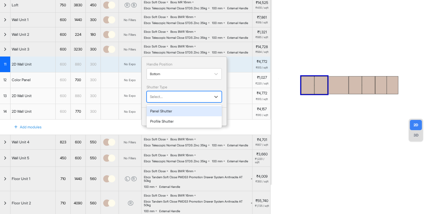
click at [173, 100] on div at bounding box center [179, 97] width 58 height 7
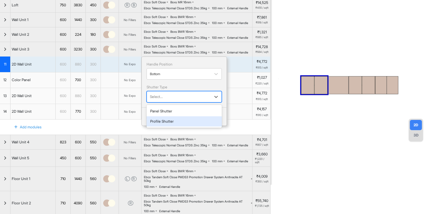
click at [172, 127] on div "Profile Shutter" at bounding box center [184, 122] width 75 height 10
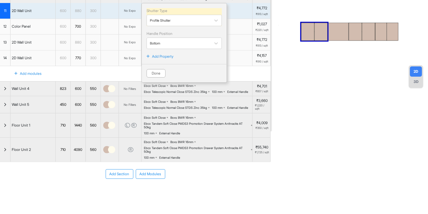
scroll to position [98, 0]
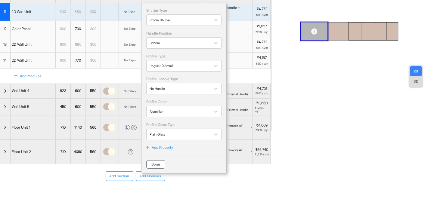
click at [156, 169] on button "Done" at bounding box center [155, 165] width 19 height 8
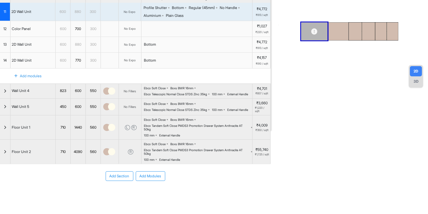
click at [176, 53] on div "Bottom" at bounding box center [197, 45] width 111 height 16
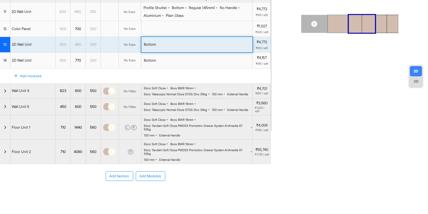
click at [176, 53] on div "Bottom" at bounding box center [197, 45] width 111 height 16
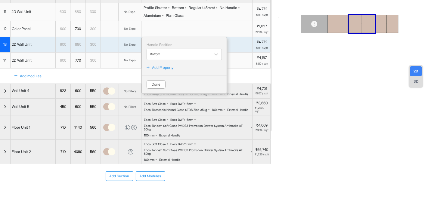
click at [182, 11] on div "Bottom" at bounding box center [178, 7] width 12 height 5
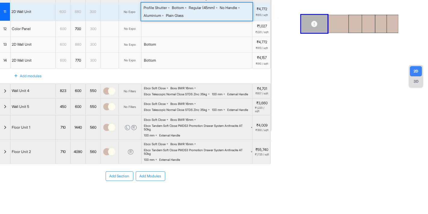
click at [179, 53] on div "Bottom" at bounding box center [197, 45] width 111 height 16
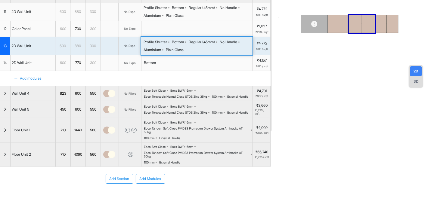
scroll to position [0, 0]
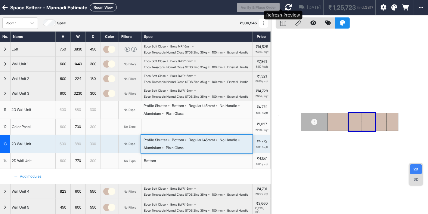
click at [285, 6] on icon at bounding box center [288, 7] width 7 height 7
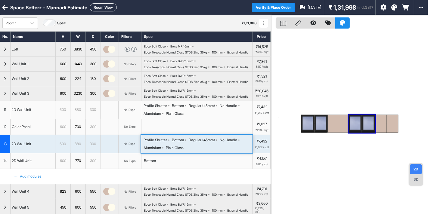
click at [3, 101] on div "button" at bounding box center [5, 93] width 11 height 14
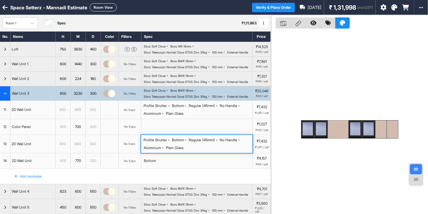
click at [101, 11] on button "Room View" at bounding box center [103, 7] width 27 height 8
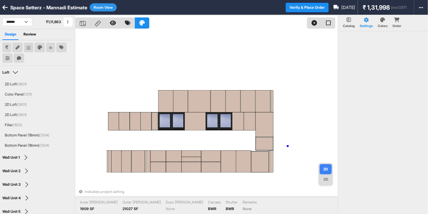
click at [288, 146] on div "Indicates project setting Inner [PERSON_NAME] 1909 SF Outer [PERSON_NAME] 21027…" at bounding box center [206, 122] width 263 height 214
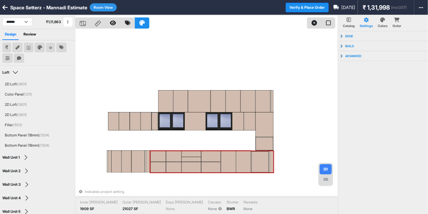
click at [327, 182] on div "3D" at bounding box center [326, 180] width 12 height 10
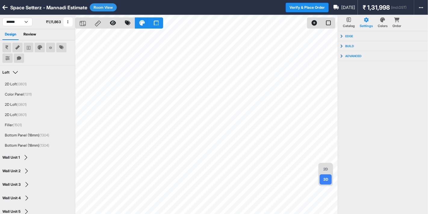
click at [322, 167] on div "2D" at bounding box center [326, 169] width 12 height 10
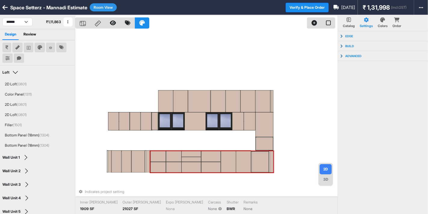
click at [307, 136] on div "Indicates project setting Inner [PERSON_NAME] 1909 SF Outer [PERSON_NAME] 21027…" at bounding box center [206, 122] width 263 height 214
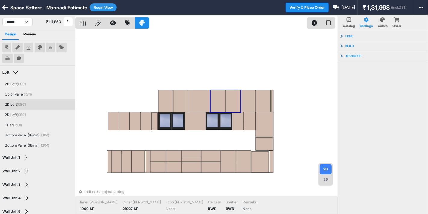
click at [101, 5] on button "Room View" at bounding box center [103, 7] width 27 height 8
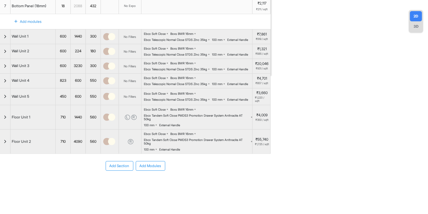
scroll to position [187, 0]
click at [98, 77] on div "550" at bounding box center [93, 80] width 15 height 7
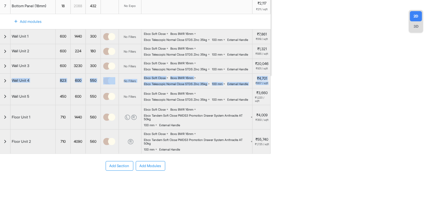
scroll to position [92, 0]
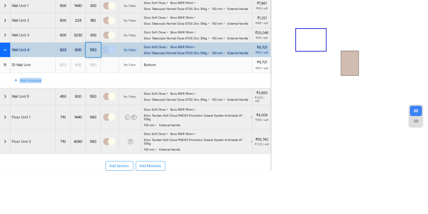
click at [98, 76] on div "Add modules" at bounding box center [135, 80] width 271 height 15
click at [91, 47] on div "550" at bounding box center [93, 50] width 15 height 7
click at [91, 43] on input "***" at bounding box center [93, 50] width 15 height 14
type input "***"
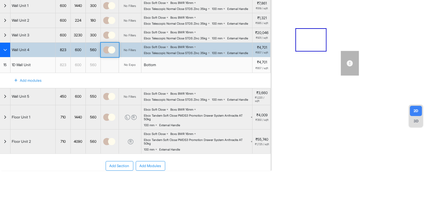
click at [91, 93] on div "550" at bounding box center [93, 96] width 15 height 7
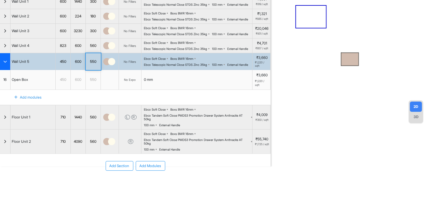
click at [91, 90] on div "550" at bounding box center [93, 80] width 15 height 20
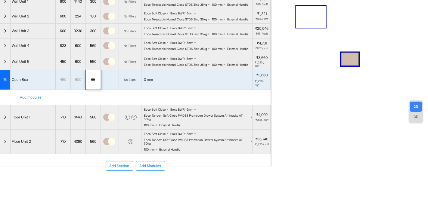
click at [91, 90] on input "***" at bounding box center [93, 80] width 15 height 20
type input "***"
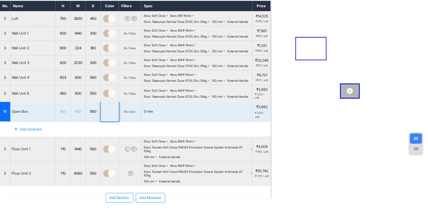
click at [92, 97] on div "550" at bounding box center [93, 93] width 15 height 7
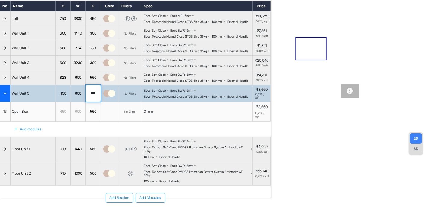
click at [92, 102] on input "***" at bounding box center [93, 93] width 15 height 17
type input "*"
type input "***"
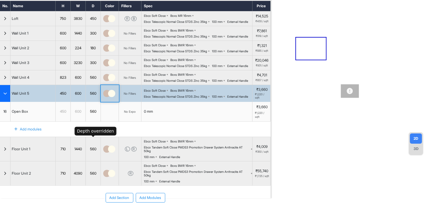
click at [95, 116] on div "560" at bounding box center [93, 112] width 15 height 8
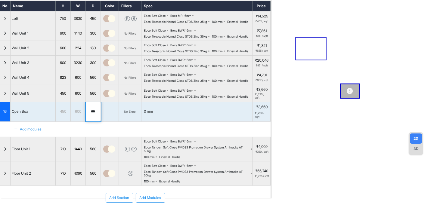
click at [95, 122] on input "***" at bounding box center [93, 112] width 15 height 20
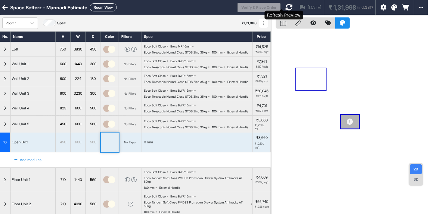
click at [285, 6] on icon at bounding box center [288, 7] width 7 height 7
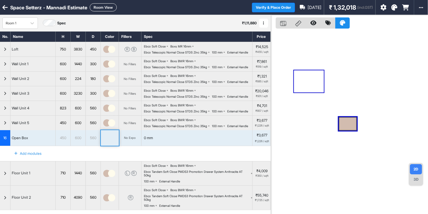
click at [104, 5] on button "Room View" at bounding box center [103, 7] width 27 height 8
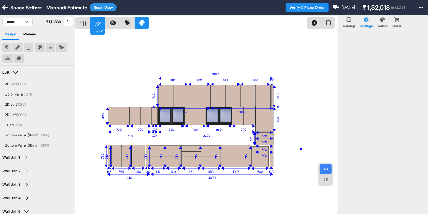
click at [301, 150] on div "eq eq eq eq eq eq eq eq eq eq eq eq eq eq 169 169 337 eq eq eq eq 3830 1440 224…" at bounding box center [206, 122] width 263 height 214
click at [291, 131] on div "eq eq eq eq eq eq eq eq eq eq eq eq eq eq 169 169 337 eq eq eq eq 3830 1440 224…" at bounding box center [206, 122] width 263 height 214
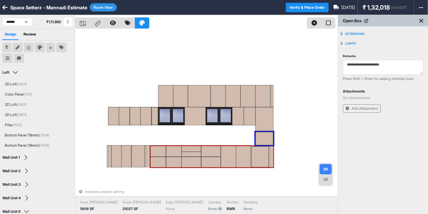
click at [260, 155] on div at bounding box center [260, 157] width 17 height 20
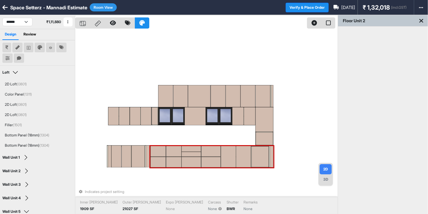
click at [260, 155] on div at bounding box center [260, 157] width 17 height 20
drag, startPoint x: 248, startPoint y: 150, endPoint x: 260, endPoint y: 155, distance: 12.7
click at [260, 155] on div at bounding box center [260, 157] width 17 height 20
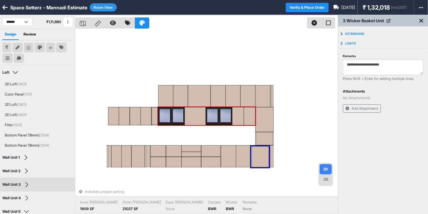
click at [104, 10] on button "Room View" at bounding box center [103, 7] width 27 height 8
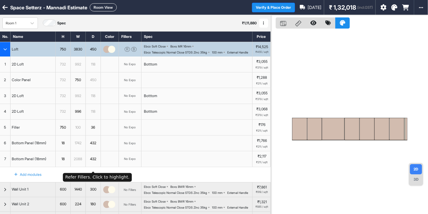
scroll to position [187, 0]
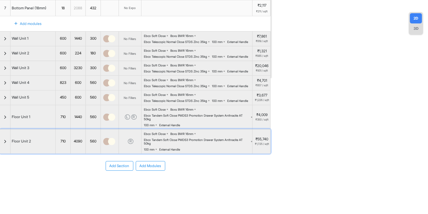
click at [0, 149] on div "button" at bounding box center [5, 142] width 11 height 24
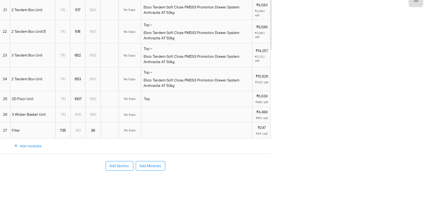
click at [4, 117] on span "26" at bounding box center [5, 114] width 4 height 5
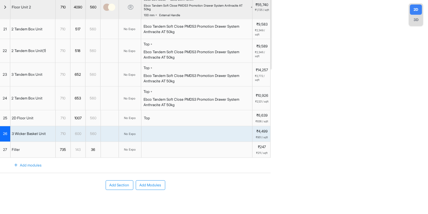
scroll to position [0, 0]
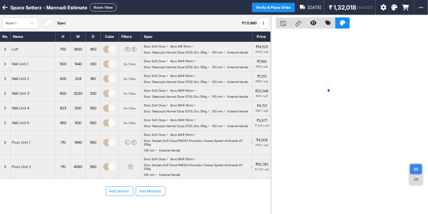
click at [329, 91] on div at bounding box center [349, 122] width 157 height 214
click at [104, 9] on button "Room View" at bounding box center [103, 7] width 27 height 8
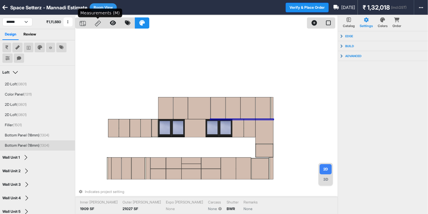
click at [100, 22] on icon at bounding box center [98, 24] width 6 height 6
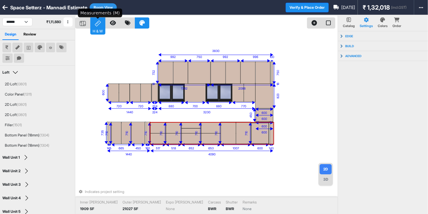
click at [98, 26] on icon at bounding box center [98, 23] width 6 height 6
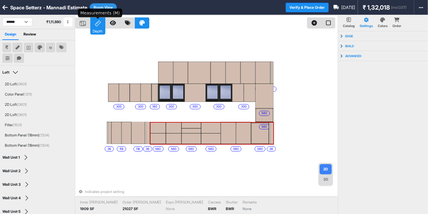
click at [98, 26] on icon at bounding box center [98, 23] width 6 height 6
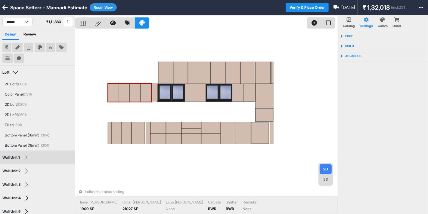
click at [330, 183] on div "3D" at bounding box center [326, 180] width 12 height 10
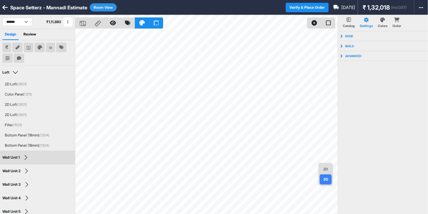
click at [399, 24] on p "Order" at bounding box center [397, 25] width 9 height 5
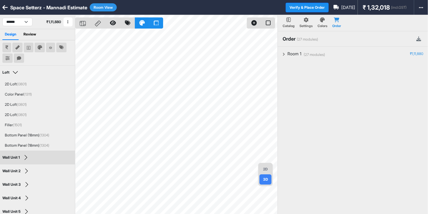
click at [104, 3] on button "Room View" at bounding box center [103, 7] width 27 height 8
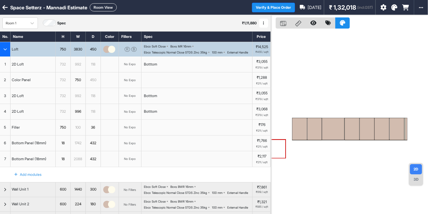
click at [264, 23] on icon "button" at bounding box center [264, 23] width 1 height 4
click at [270, 41] on button "Edit Room Name" at bounding box center [284, 43] width 48 height 10
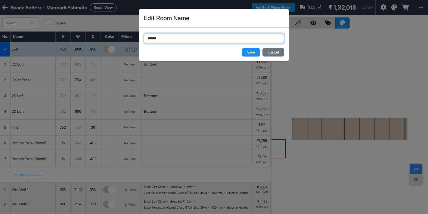
click at [157, 38] on input "******" at bounding box center [214, 39] width 140 height 10
type input "**********"
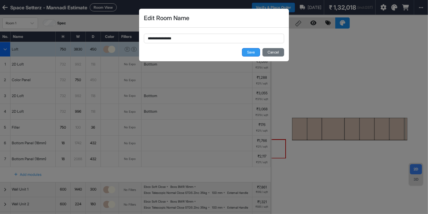
click at [250, 53] on button "Save" at bounding box center [251, 52] width 18 height 8
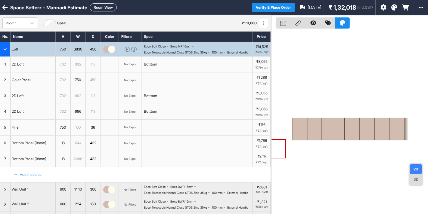
click at [403, 7] on icon at bounding box center [405, 8] width 7 height 6
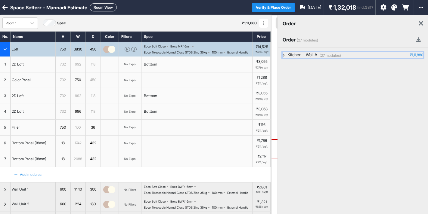
click at [285, 58] on button "(27 modules) Kitchen - Wall A ₹1,11,880" at bounding box center [353, 54] width 141 height 5
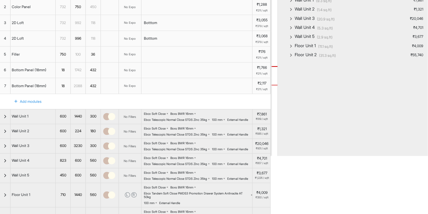
scroll to position [74, 0]
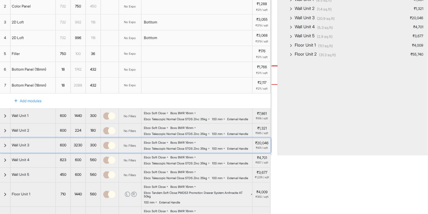
click at [2, 153] on div "button" at bounding box center [5, 146] width 11 height 14
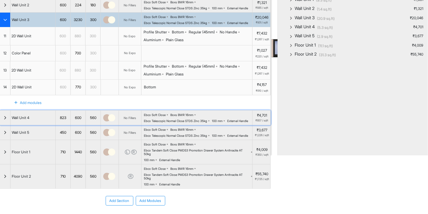
click at [1, 125] on div "button" at bounding box center [5, 118] width 11 height 14
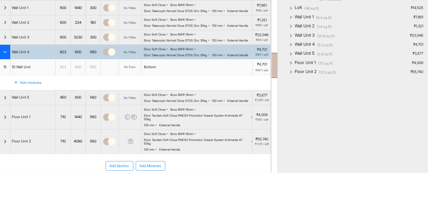
click at [5, 70] on span "15" at bounding box center [5, 66] width 3 height 5
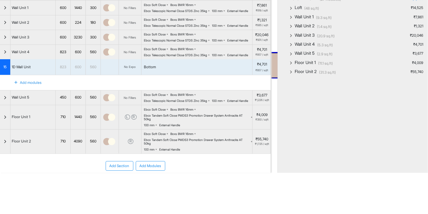
scroll to position [0, 0]
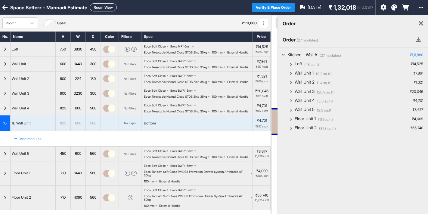
click at [421, 27] on div "order" at bounding box center [353, 23] width 150 height 17
click at [421, 20] on icon at bounding box center [421, 23] width 5 height 7
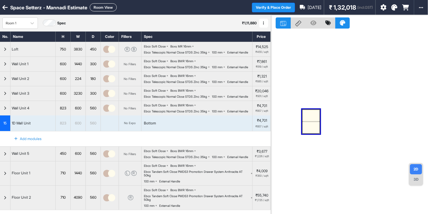
click at [315, 112] on div at bounding box center [311, 116] width 17 height 12
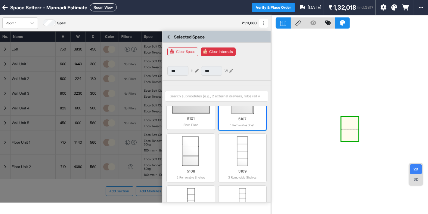
scroll to position [36, 0]
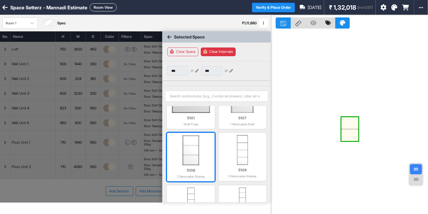
click at [207, 145] on img at bounding box center [191, 151] width 42 height 30
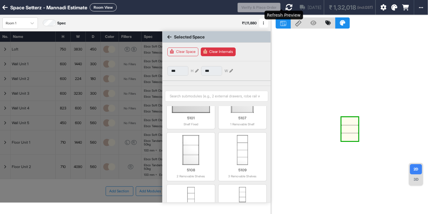
click at [285, 5] on icon at bounding box center [288, 7] width 7 height 7
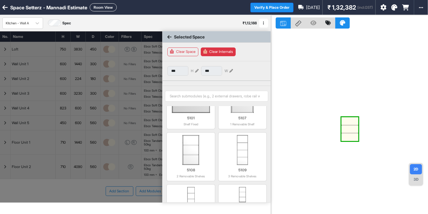
click at [148, 7] on div "Space Setterz - Mannadi Estimate Room View" at bounding box center [125, 7] width 251 height 8
click at [167, 34] on div "Selected Space" at bounding box center [185, 37] width 37 height 6
click at [170, 37] on icon at bounding box center [169, 37] width 4 height 5
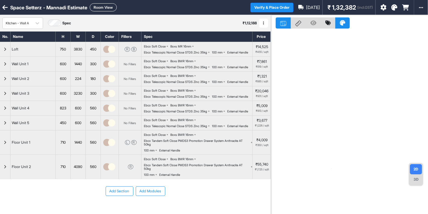
click at [408, 10] on icon at bounding box center [405, 8] width 7 height 6
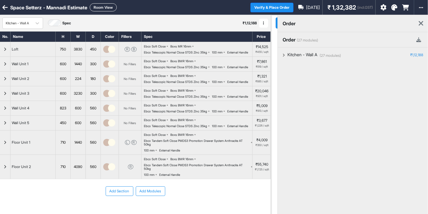
click at [281, 56] on div "(27 modules) Kitchen - Wall A ₹1,12,188 (48 sq.ft) Loft ₹14,525 2D Loft ₹3,055 …" at bounding box center [353, 155] width 150 height 214
drag, startPoint x: 289, startPoint y: 59, endPoint x: 285, endPoint y: 58, distance: 3.7
click at [285, 58] on div "(27 modules) Kitchen - Wall A ₹1,12,188 (48 sq.ft) Loft ₹14,525 2D Loft ₹3,055 …" at bounding box center [353, 155] width 150 height 214
click at [285, 58] on button "(27 modules) Kitchen - Wall A ₹1,12,188" at bounding box center [353, 54] width 141 height 5
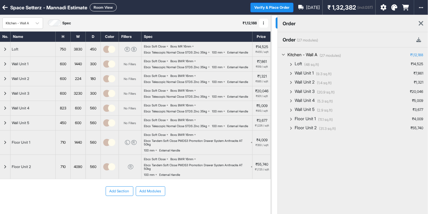
click at [320, 157] on div "(27 modules) Kitchen - Wall A ₹1,12,188 (48 sq.ft) Loft ₹14,525 2D Loft ₹3,055 …" at bounding box center [353, 155] width 150 height 214
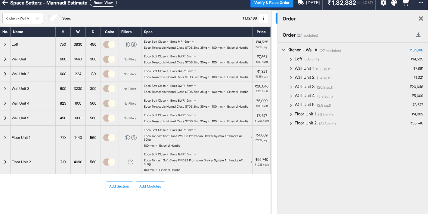
scroll to position [4, 0]
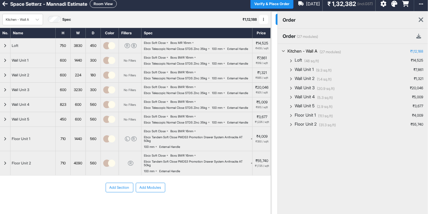
click at [422, 17] on icon at bounding box center [421, 19] width 5 height 7
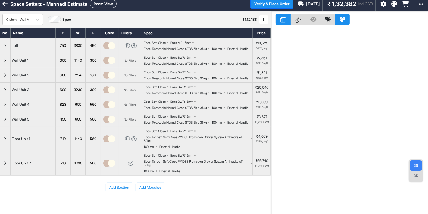
click at [98, 4] on button "Room View" at bounding box center [103, 4] width 27 height 8
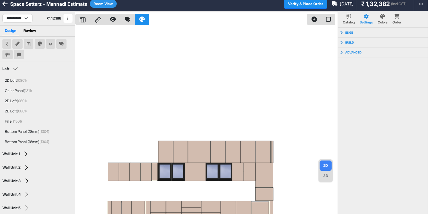
scroll to position [65, 0]
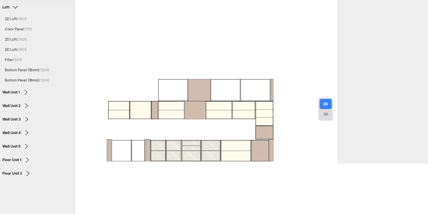
click at [324, 116] on div "3D" at bounding box center [326, 114] width 12 height 10
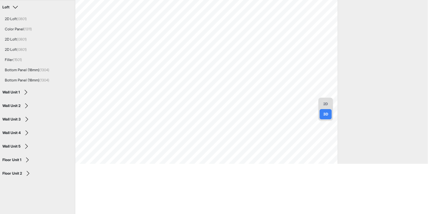
click at [322, 101] on div "2D" at bounding box center [326, 104] width 12 height 10
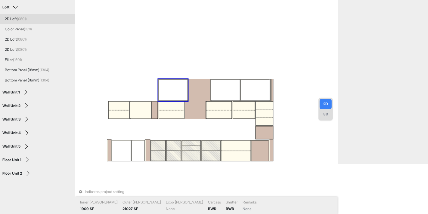
scroll to position [0, 0]
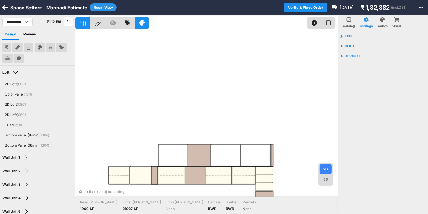
click at [5, 8] on icon at bounding box center [4, 8] width 5 height 6
